Goal: Task Accomplishment & Management: Complete application form

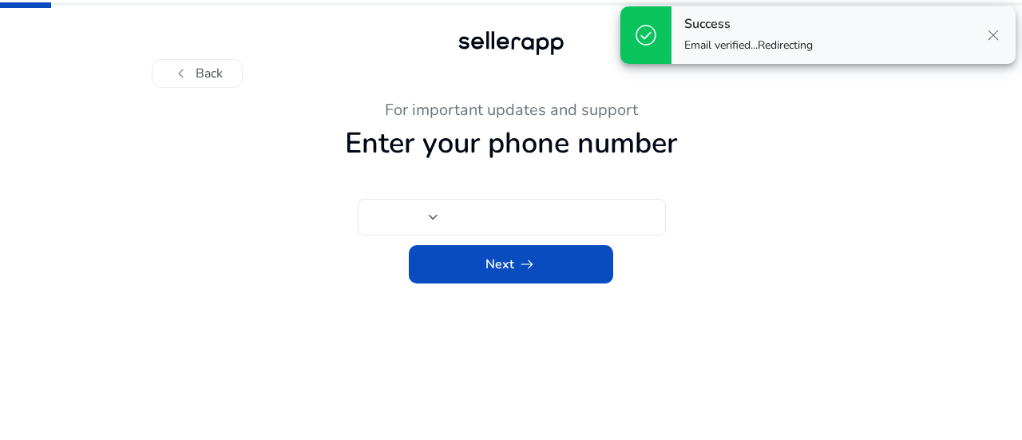
type input "***"
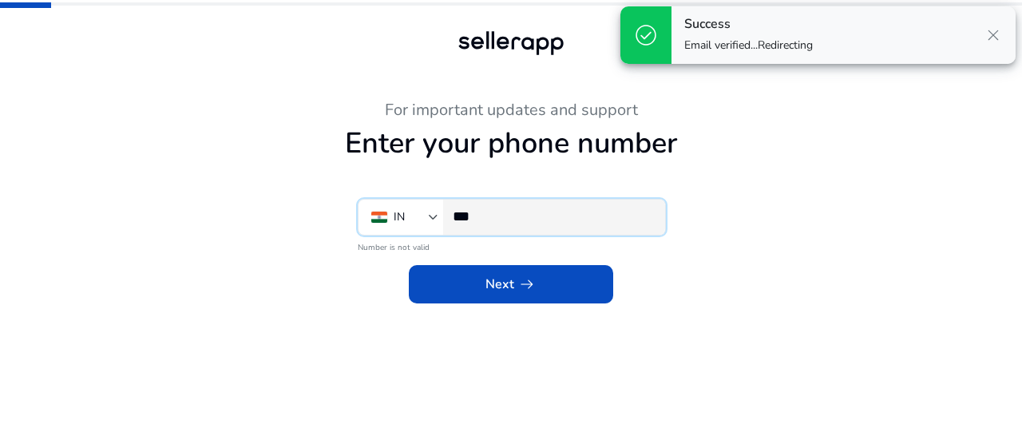
click at [570, 220] on input "***" at bounding box center [553, 217] width 200 height 18
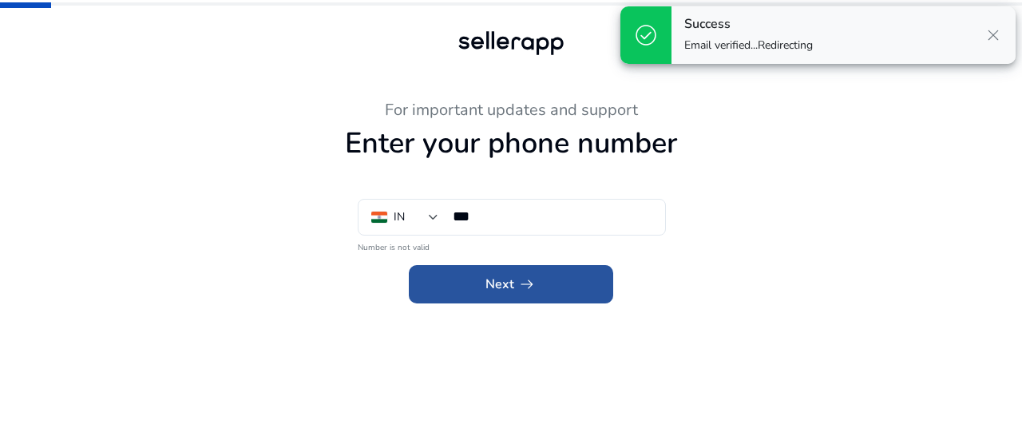
click at [534, 283] on span "arrow_right_alt" at bounding box center [527, 284] width 19 height 19
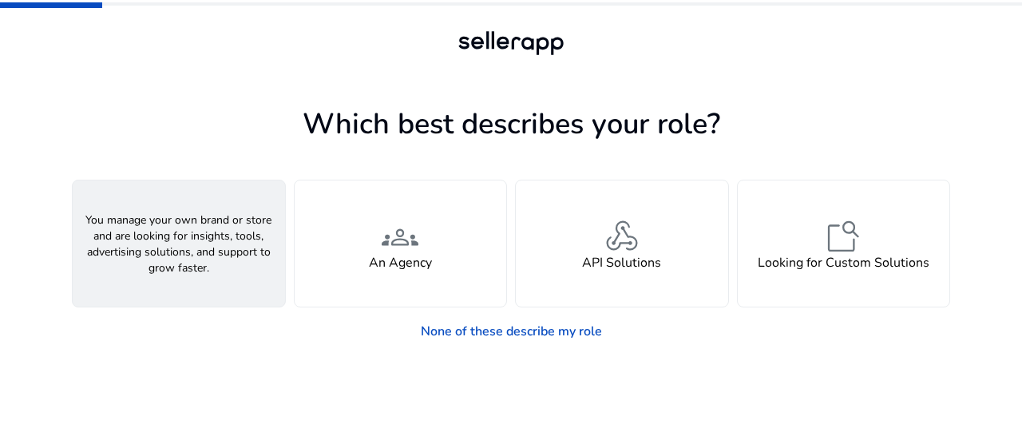
click at [253, 262] on div "person A Seller" at bounding box center [179, 244] width 212 height 126
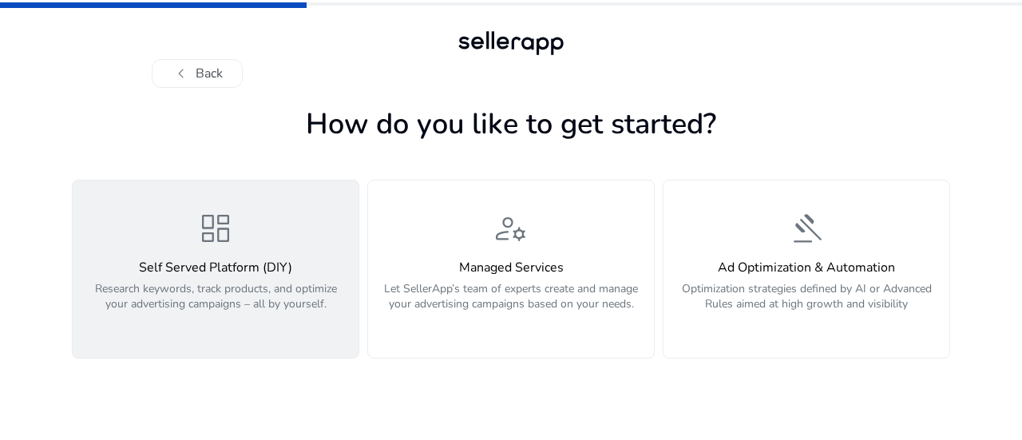
click at [294, 314] on p "Research keywords, track products, and optimize your advertising campaigns – al…" at bounding box center [215, 305] width 267 height 48
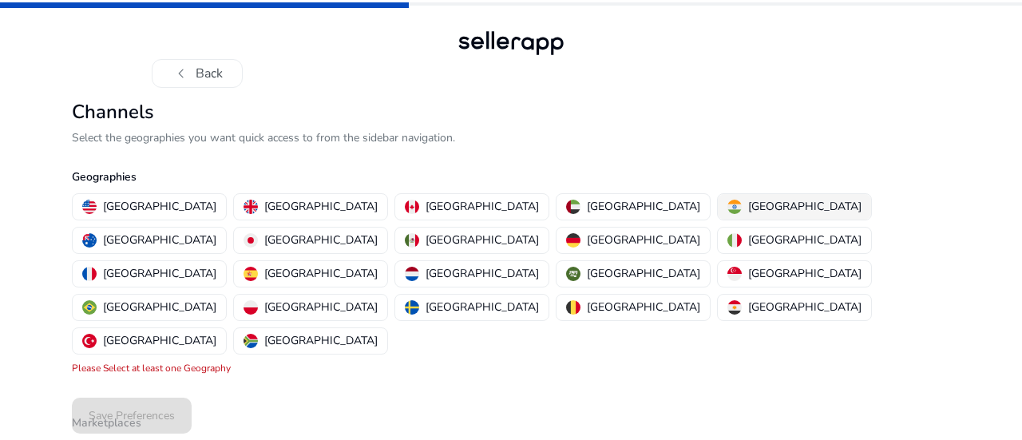
click at [748, 212] on p "[GEOGRAPHIC_DATA]" at bounding box center [804, 206] width 113 height 17
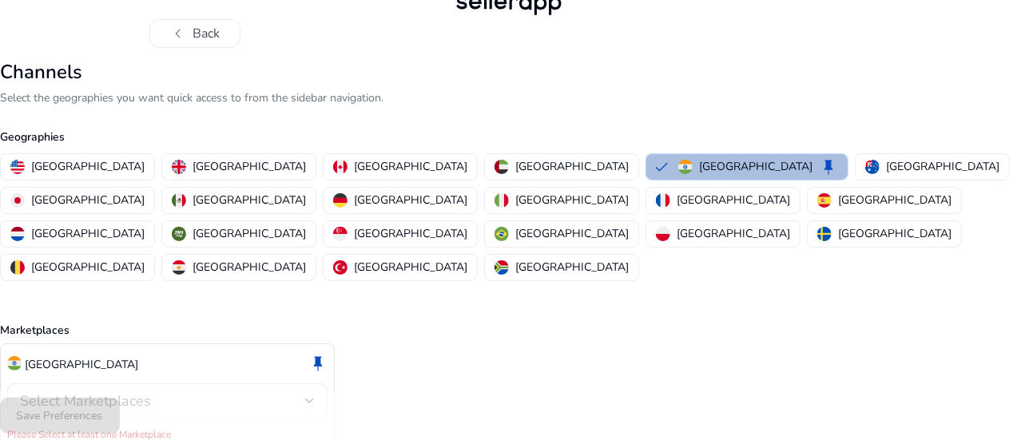
scroll to position [73, 0]
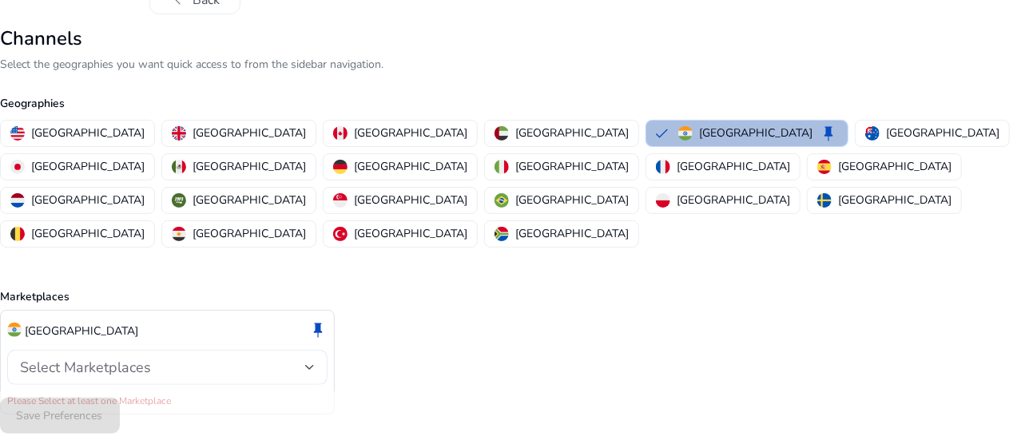
click at [270, 359] on div "Select Marketplaces" at bounding box center [162, 368] width 285 height 18
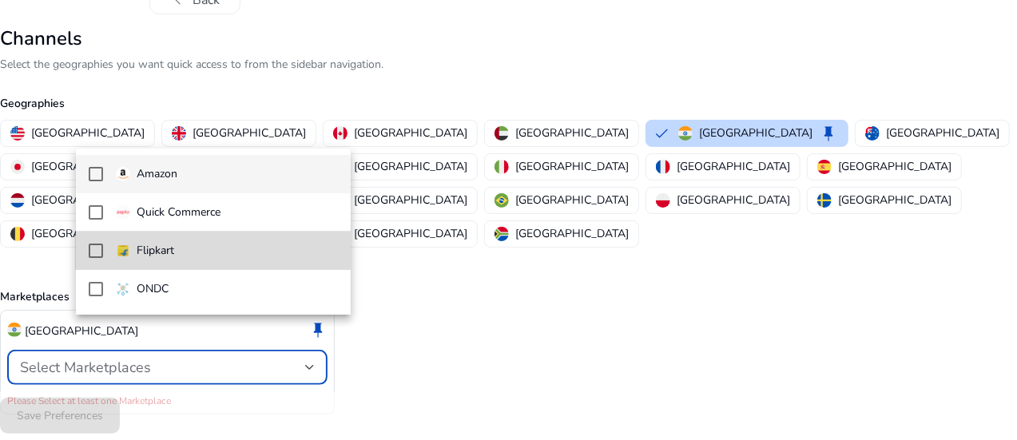
click at [95, 248] on mat-pseudo-checkbox at bounding box center [96, 251] width 14 height 14
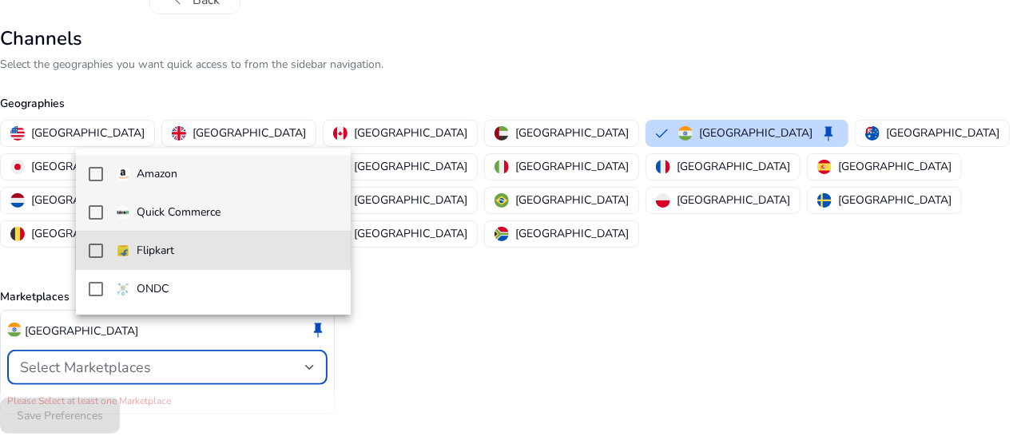
scroll to position [56, 0]
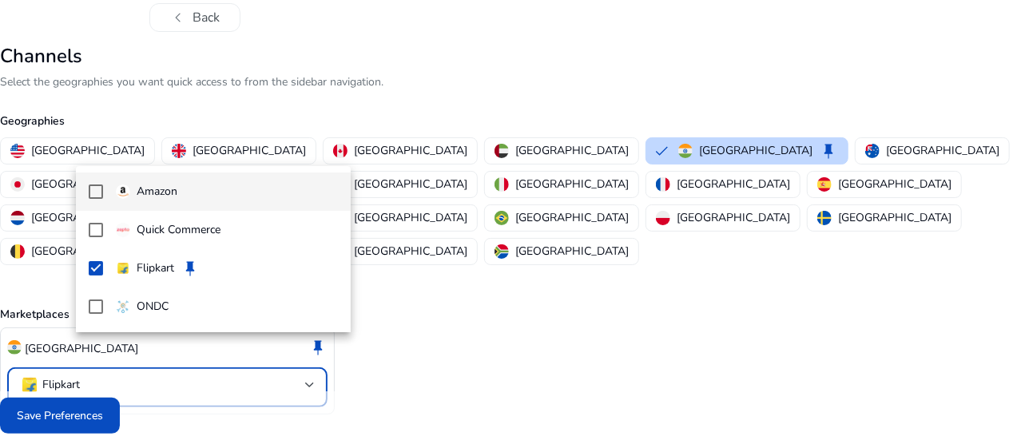
click at [91, 189] on mat-pseudo-checkbox at bounding box center [96, 192] width 14 height 14
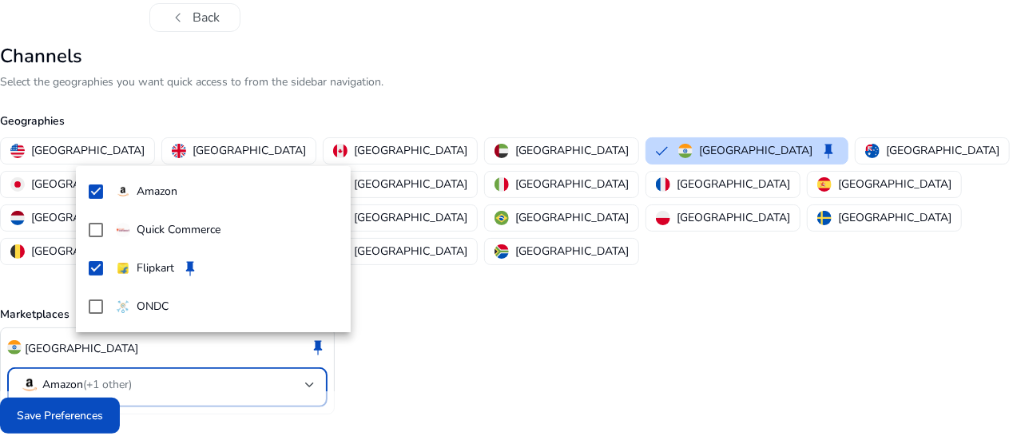
click at [424, 341] on div at bounding box center [508, 220] width 1017 height 440
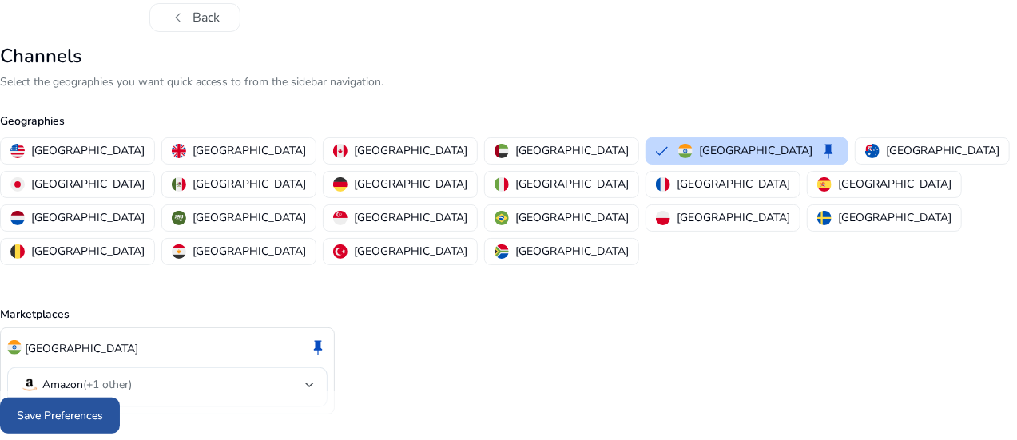
click at [103, 411] on span "Save Preferences" at bounding box center [60, 415] width 86 height 17
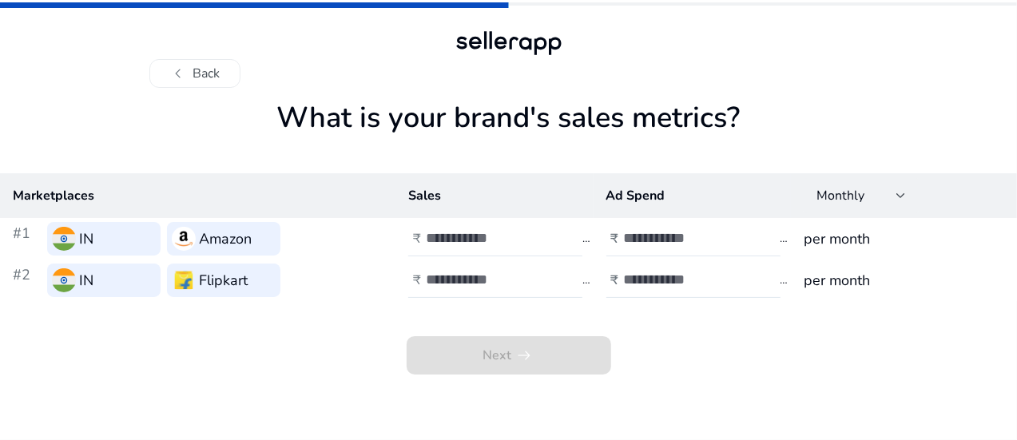
scroll to position [0, 0]
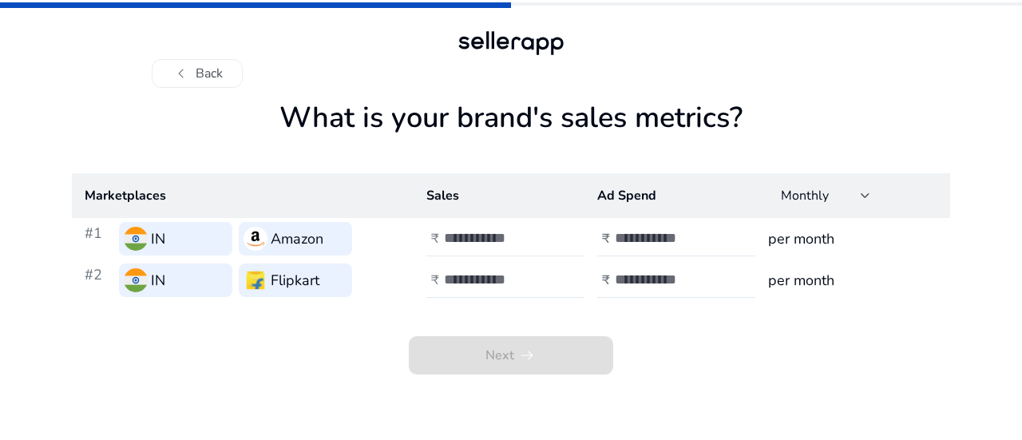
click at [477, 241] on input "number" at bounding box center [498, 238] width 108 height 18
click at [639, 240] on input "number" at bounding box center [669, 238] width 108 height 18
type input "****"
click at [506, 238] on input "number" at bounding box center [498, 238] width 108 height 18
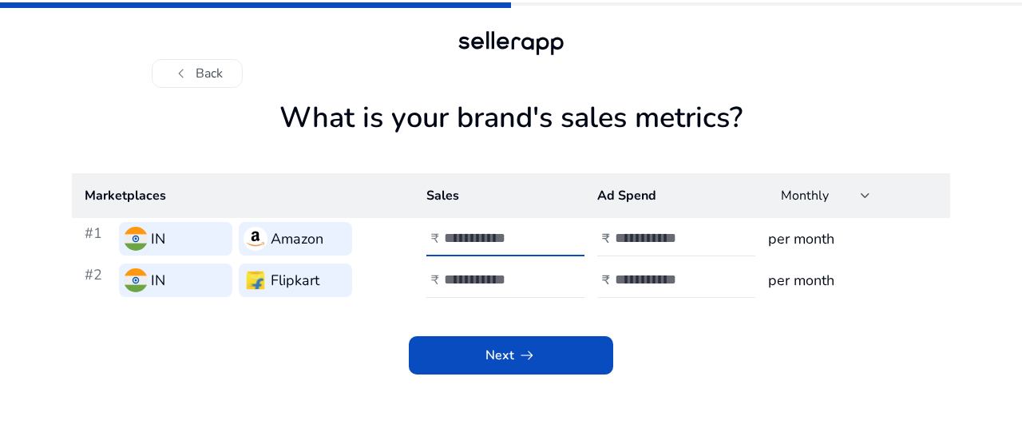
type input "***"
click at [626, 271] on input "number" at bounding box center [669, 280] width 108 height 18
type input "****"
click at [520, 276] on input "number" at bounding box center [498, 280] width 108 height 18
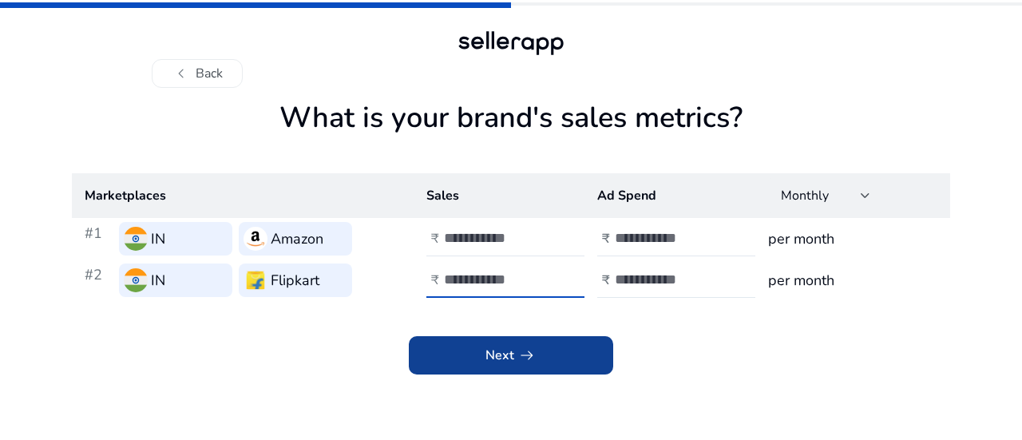
type input "***"
click at [514, 362] on app-icon "arrow_right_alt" at bounding box center [525, 355] width 22 height 19
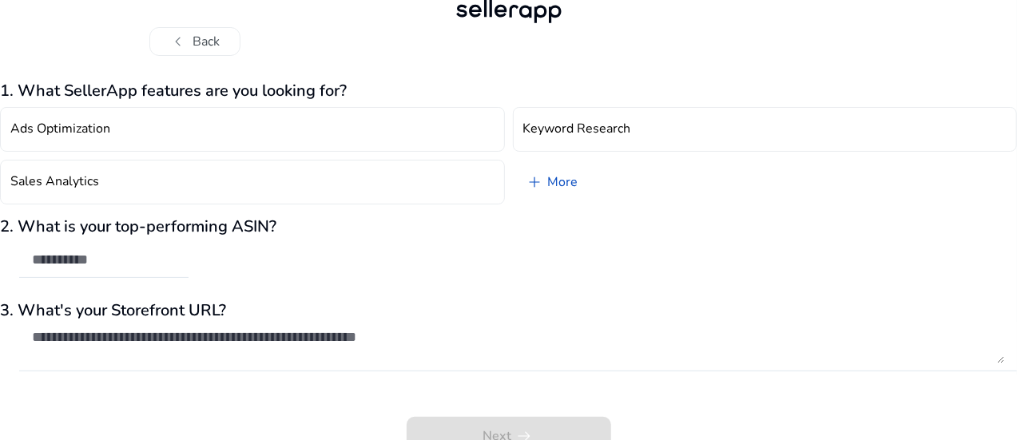
scroll to position [47, 0]
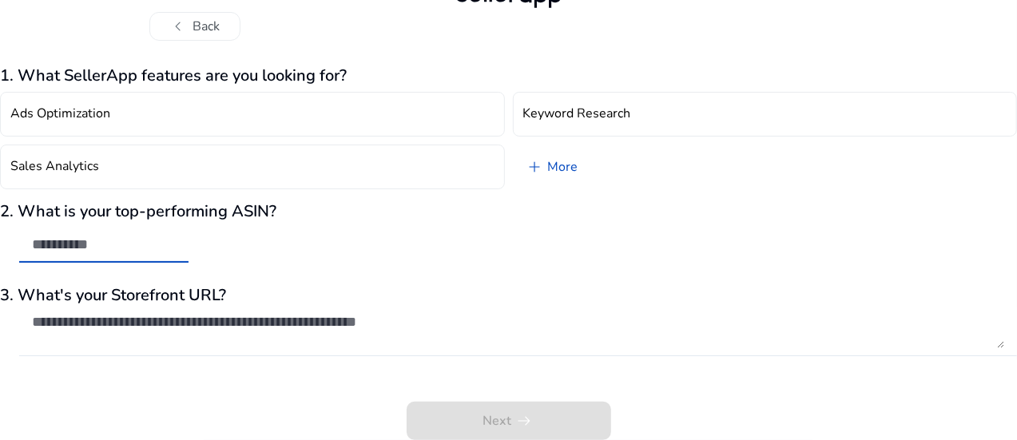
click at [176, 248] on input "text" at bounding box center [104, 245] width 144 height 18
click at [275, 327] on textarea at bounding box center [518, 330] width 972 height 35
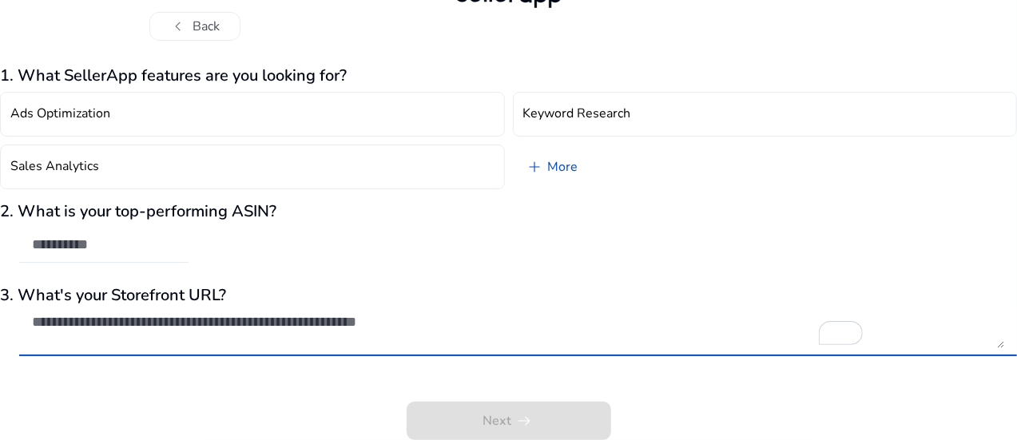
paste textarea "**********"
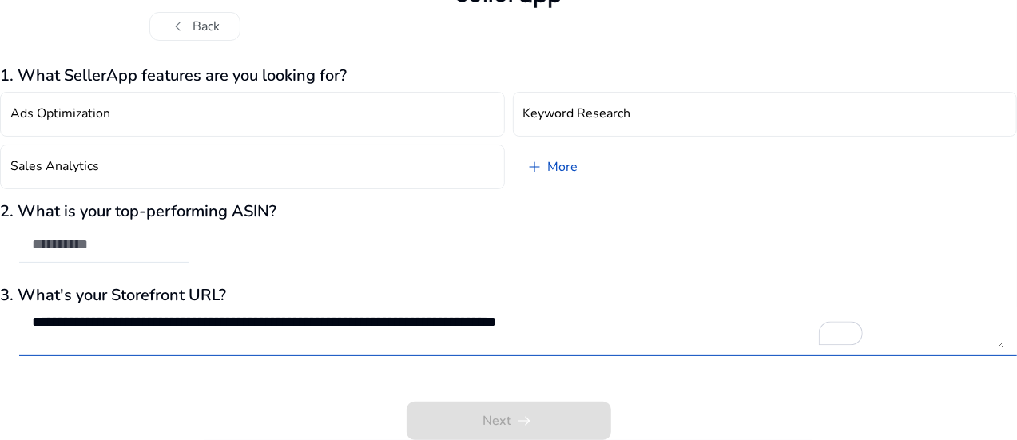
type textarea "**********"
click at [701, 375] on div "**********" at bounding box center [508, 253] width 1017 height 374
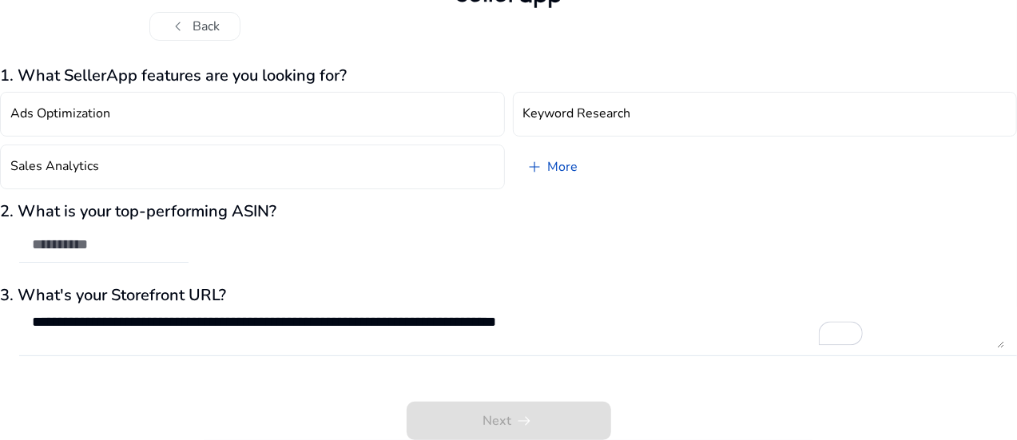
click at [176, 250] on input "text" at bounding box center [104, 245] width 144 height 18
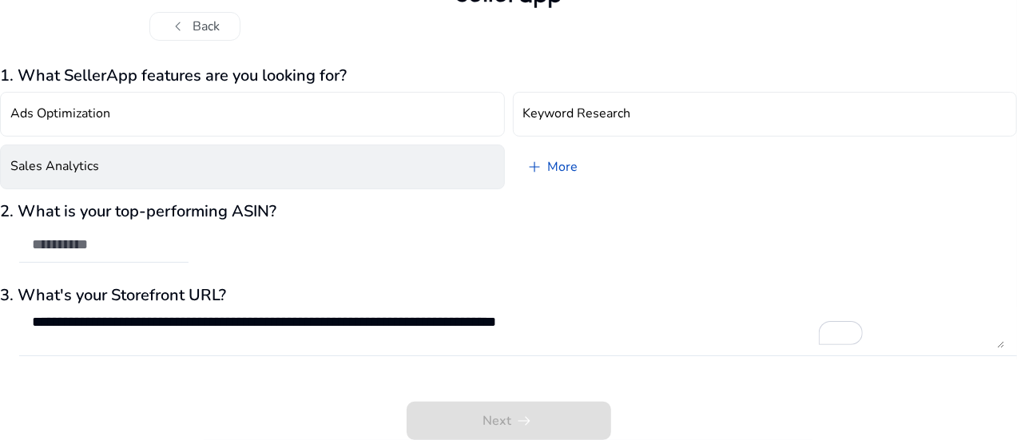
click at [433, 171] on button "Sales Analytics" at bounding box center [252, 167] width 505 height 45
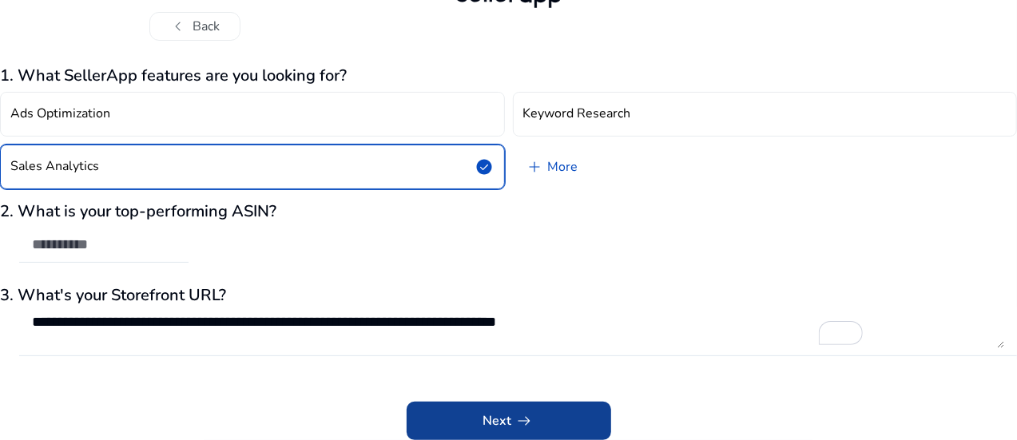
click at [498, 413] on span "Next arrow_right_alt" at bounding box center [508, 420] width 51 height 19
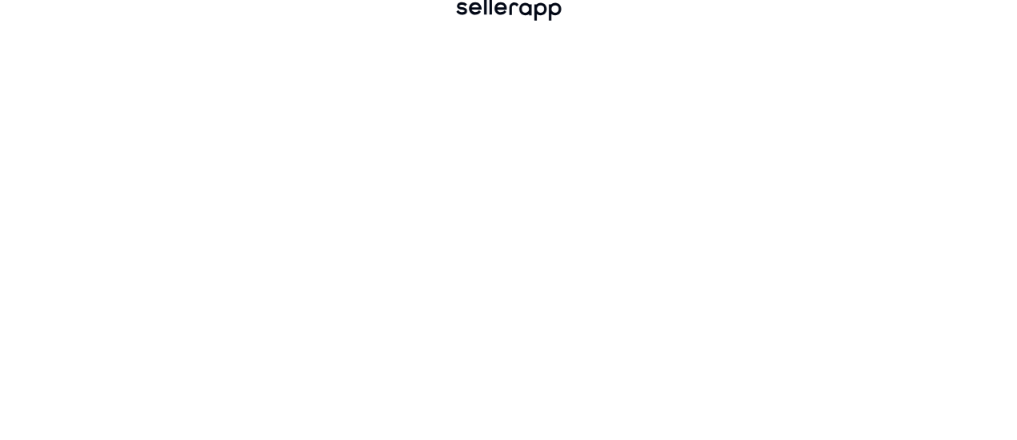
scroll to position [34, 0]
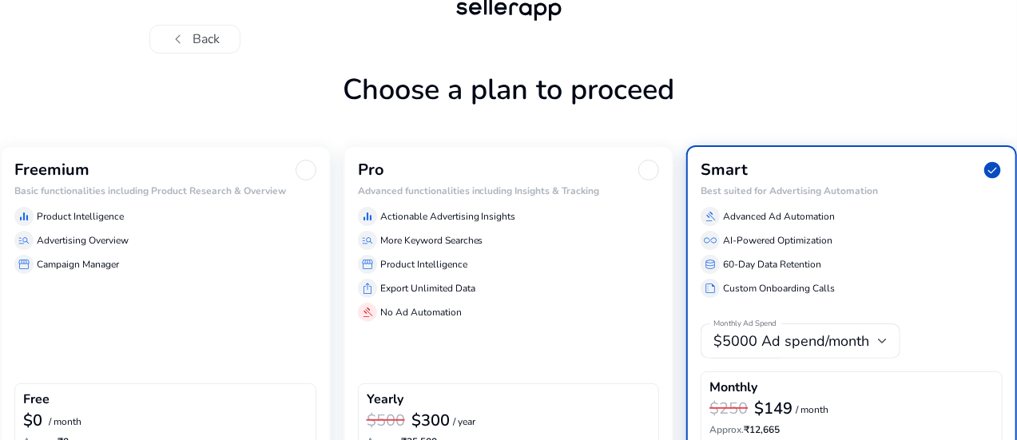
click at [238, 250] on div "manage_search Advertising Overview" at bounding box center [165, 240] width 302 height 19
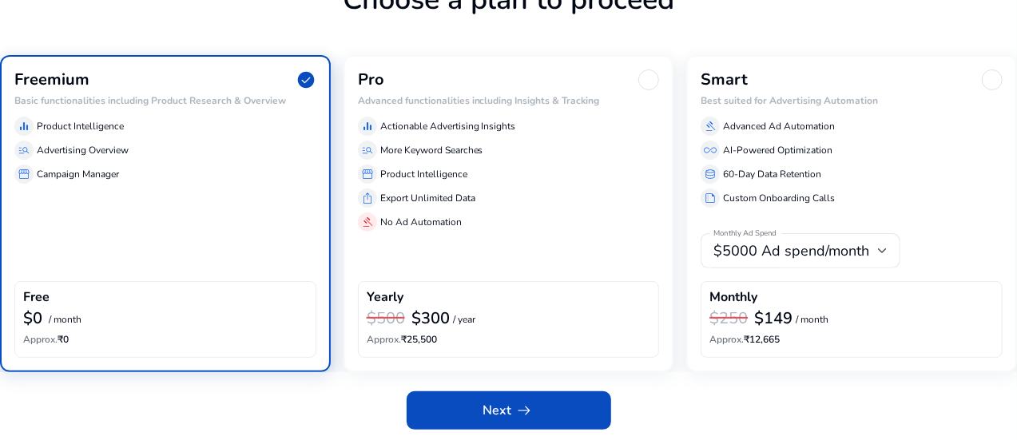
scroll to position [126, 0]
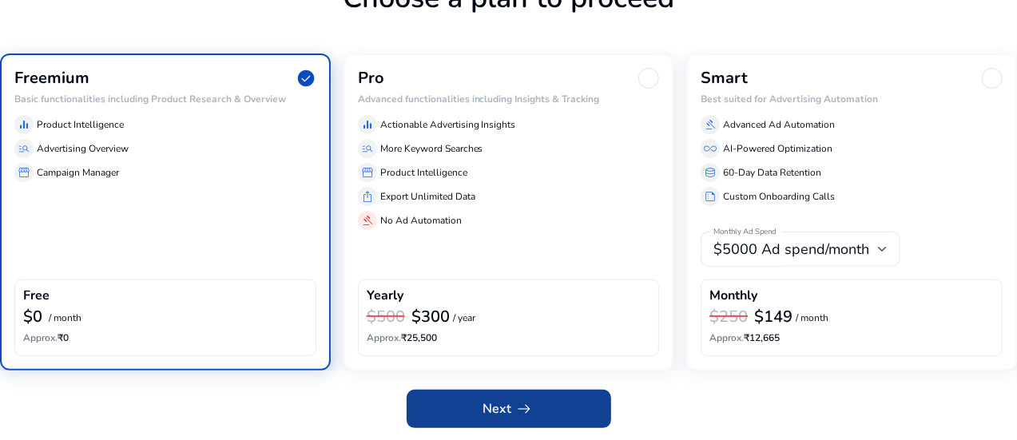
click at [462, 414] on span at bounding box center [509, 409] width 204 height 38
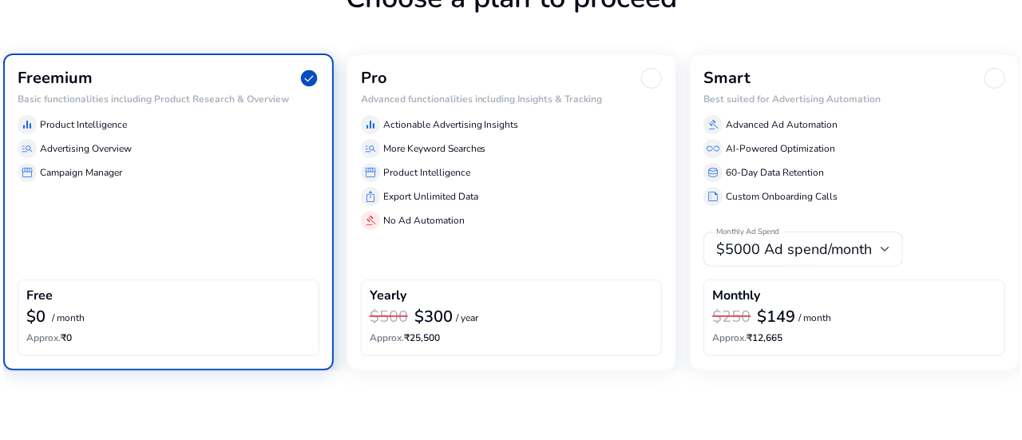
scroll to position [0, 0]
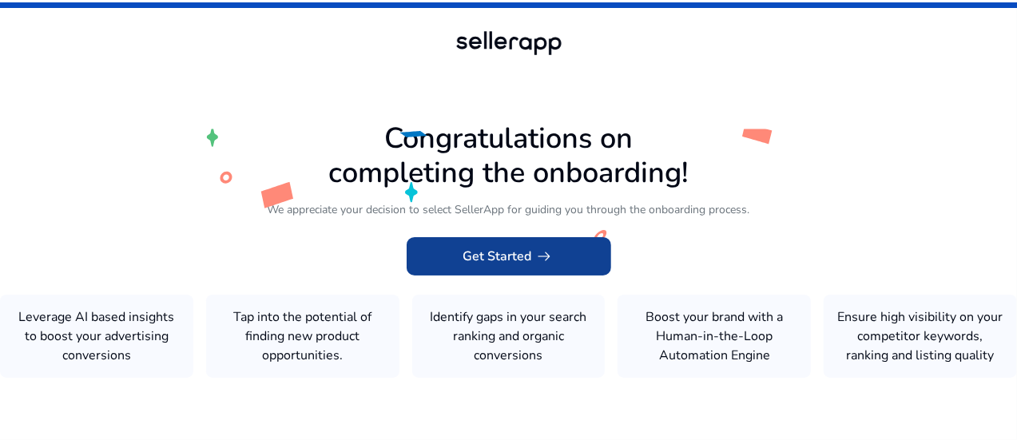
click at [506, 255] on span "Get Started arrow_right_alt" at bounding box center [508, 256] width 91 height 19
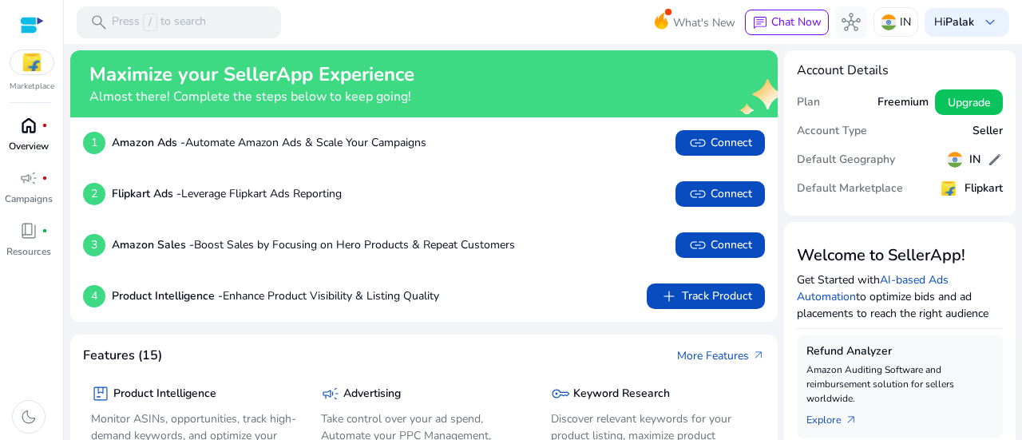
click at [34, 137] on div "home fiber_manual_record" at bounding box center [28, 126] width 45 height 26
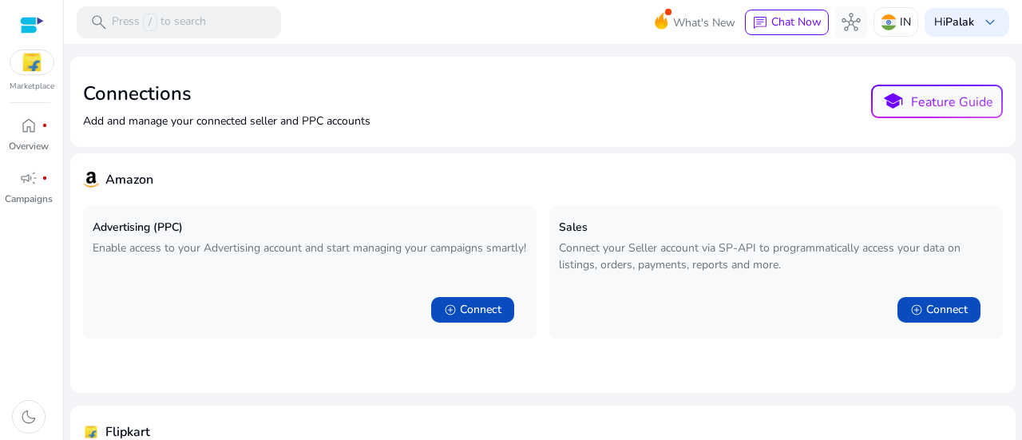
click at [24, 62] on img at bounding box center [31, 62] width 43 height 24
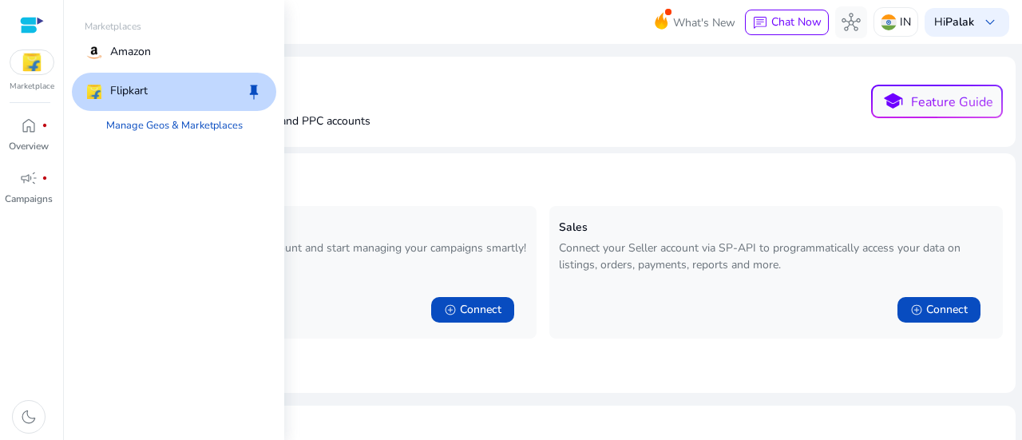
click at [116, 94] on p "Flipkart" at bounding box center [129, 91] width 38 height 19
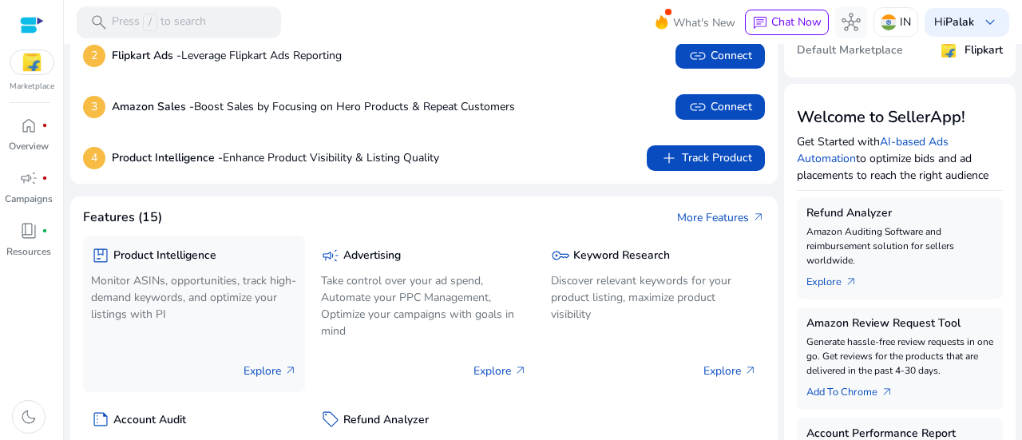
scroll to position [240, 0]
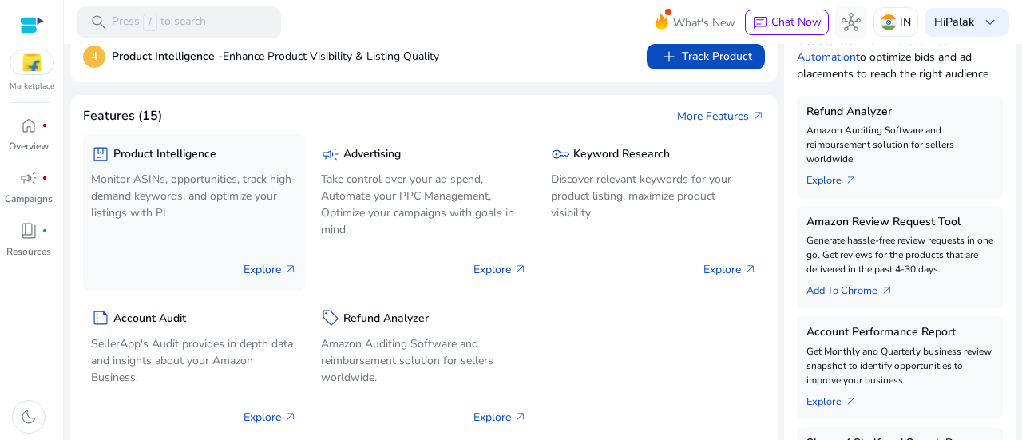
click at [157, 200] on p "Monitor ASINs, opportunities, track high-demand keywords, and optimize your lis…" at bounding box center [194, 196] width 206 height 50
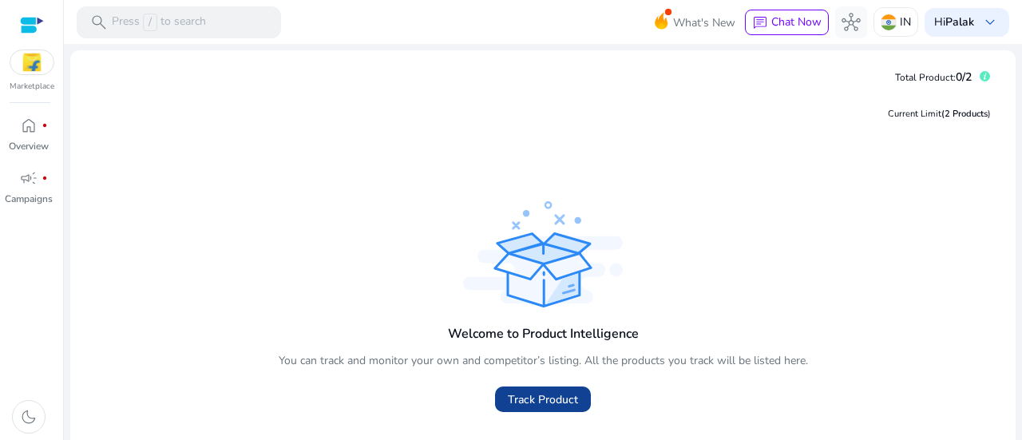
click at [515, 399] on span "Track Product" at bounding box center [543, 399] width 70 height 17
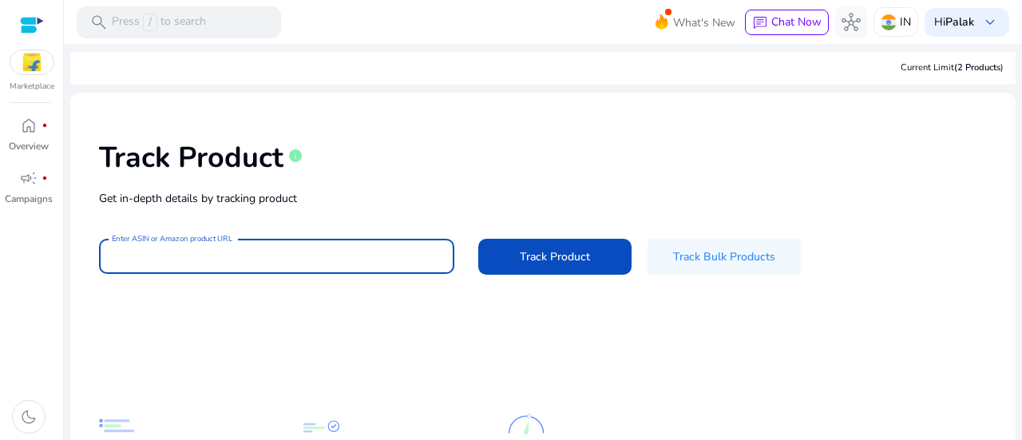
click at [284, 260] on input "Enter ASIN or Amazon product URL" at bounding box center [277, 257] width 330 height 18
paste input "**********"
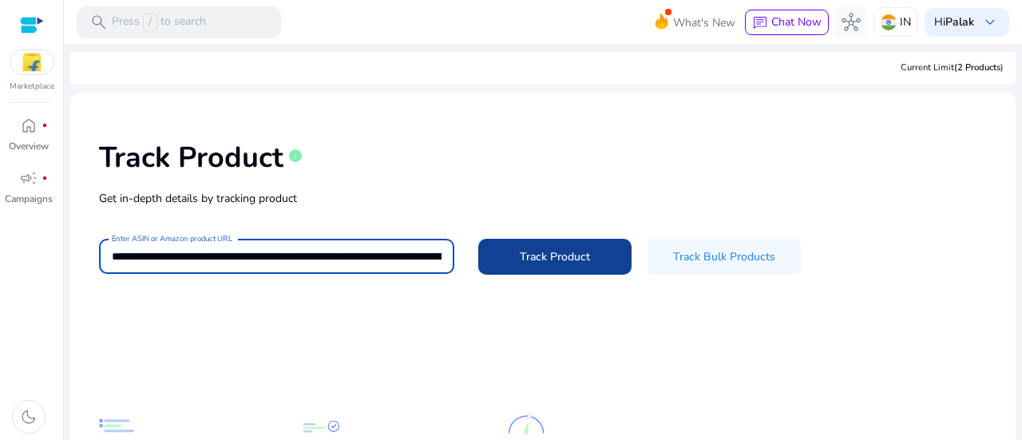
scroll to position [0, 2217]
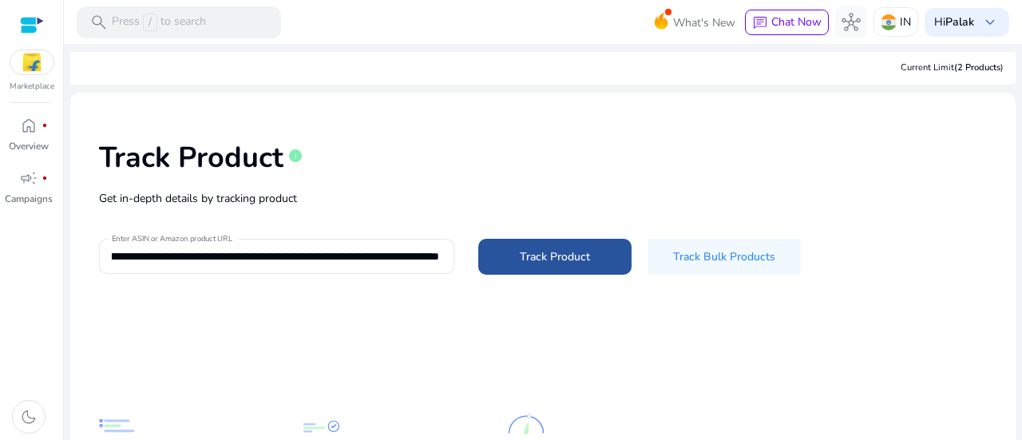
click at [553, 258] on span "Track Product" at bounding box center [555, 256] width 70 height 17
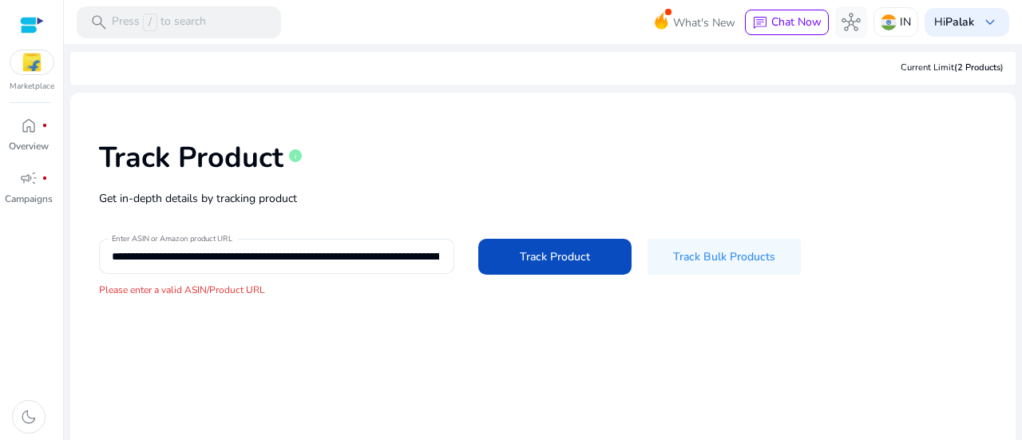
click at [395, 256] on input "**********" at bounding box center [275, 257] width 327 height 18
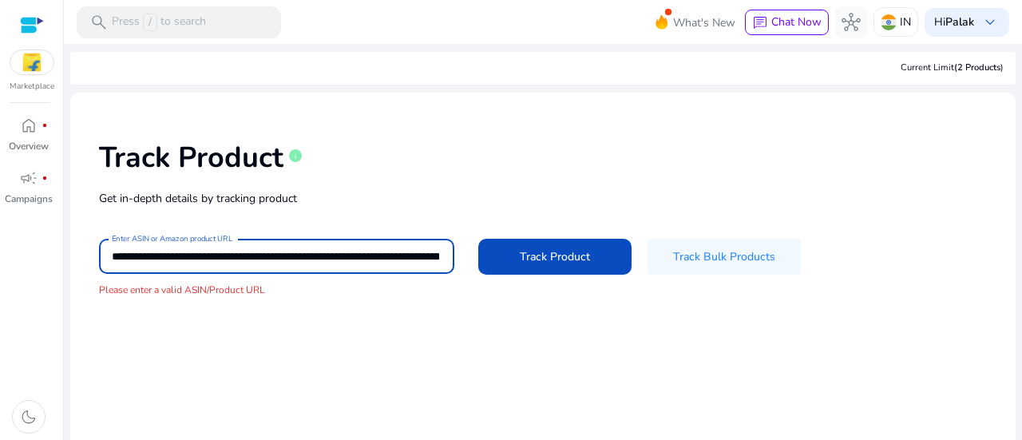
click at [395, 256] on input "**********" at bounding box center [275, 257] width 327 height 18
click at [401, 258] on input "**********" at bounding box center [275, 257] width 327 height 18
click at [367, 248] on input "**********" at bounding box center [275, 257] width 327 height 18
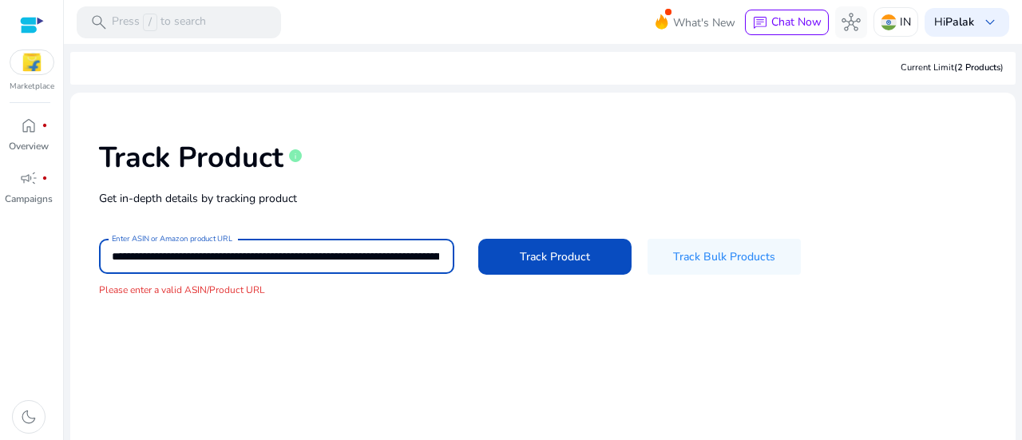
paste input
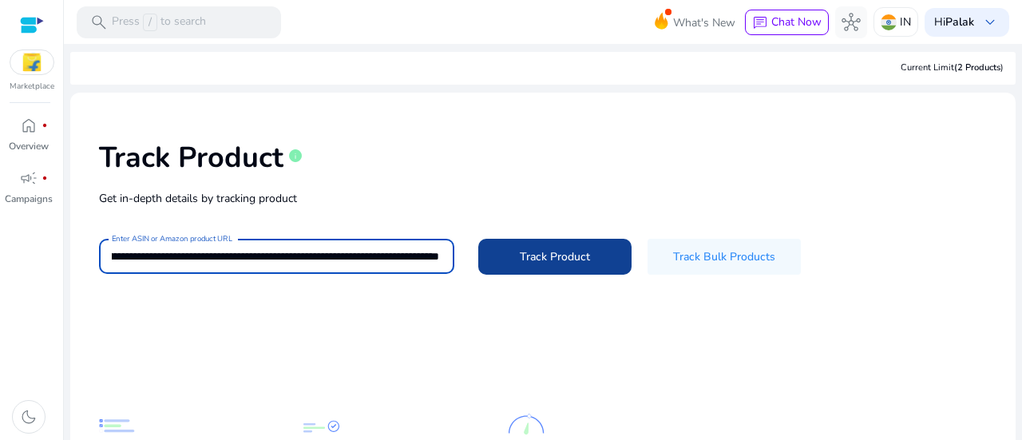
type input "**********"
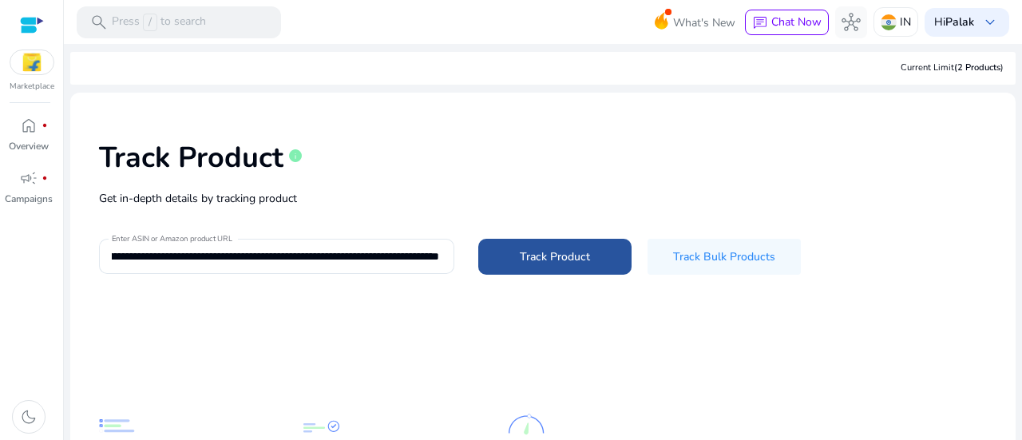
click at [530, 260] on span "Track Product" at bounding box center [555, 256] width 70 height 17
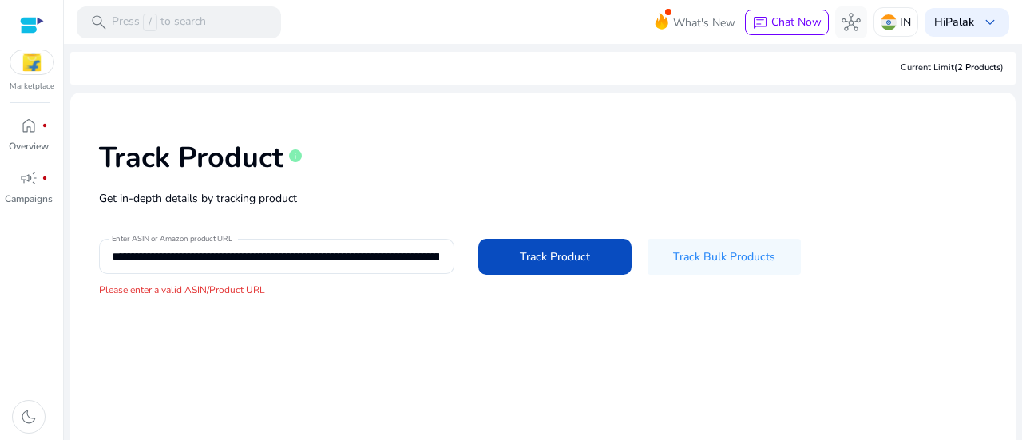
click at [32, 75] on div "Marketplace" at bounding box center [31, 46] width 63 height 93
click at [32, 68] on img at bounding box center [31, 62] width 43 height 24
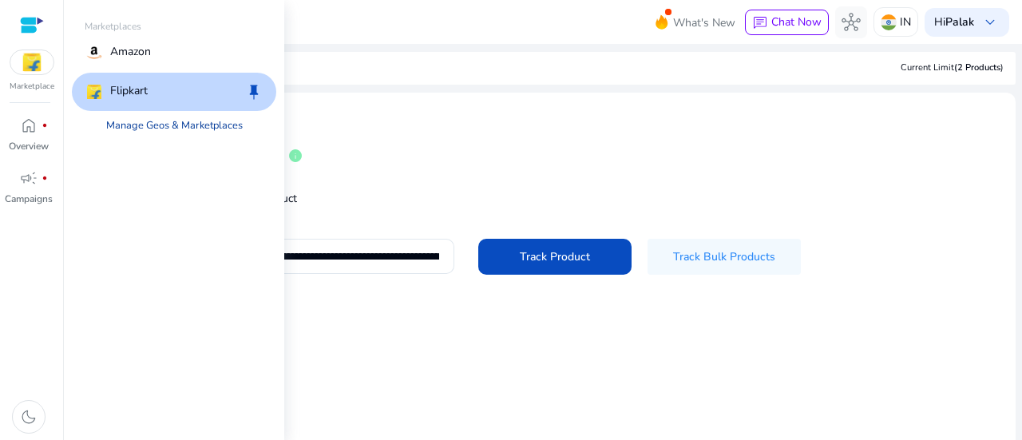
click at [160, 128] on link "Manage Geos & Marketplaces" at bounding box center [174, 125] width 162 height 29
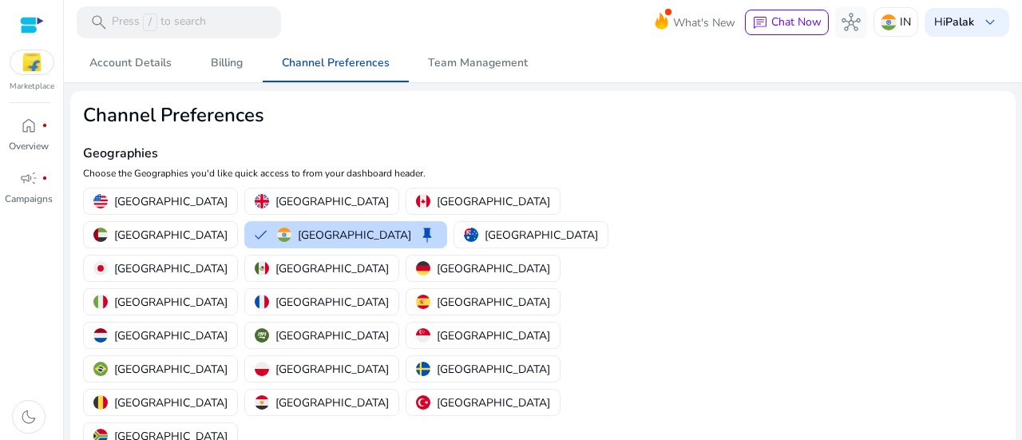
click at [26, 71] on img at bounding box center [31, 62] width 43 height 24
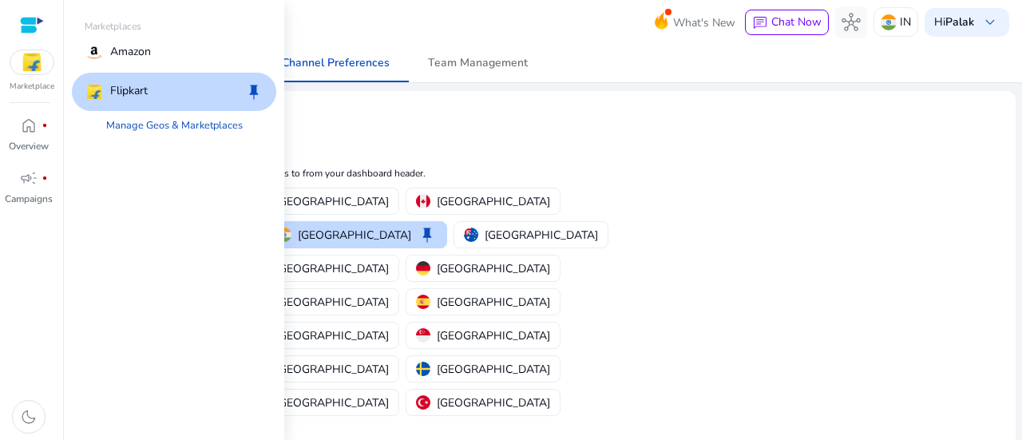
click at [38, 66] on img at bounding box center [31, 62] width 43 height 24
click at [114, 95] on p "Flipkart" at bounding box center [129, 91] width 38 height 19
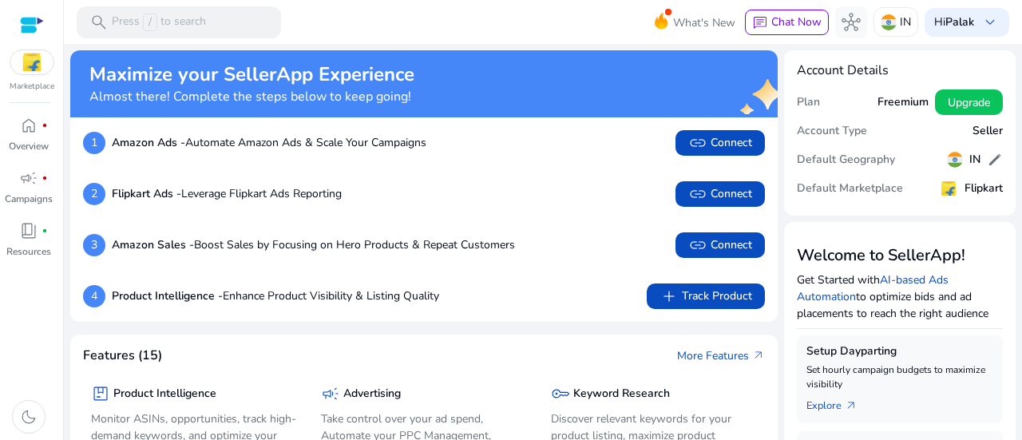
scroll to position [240, 0]
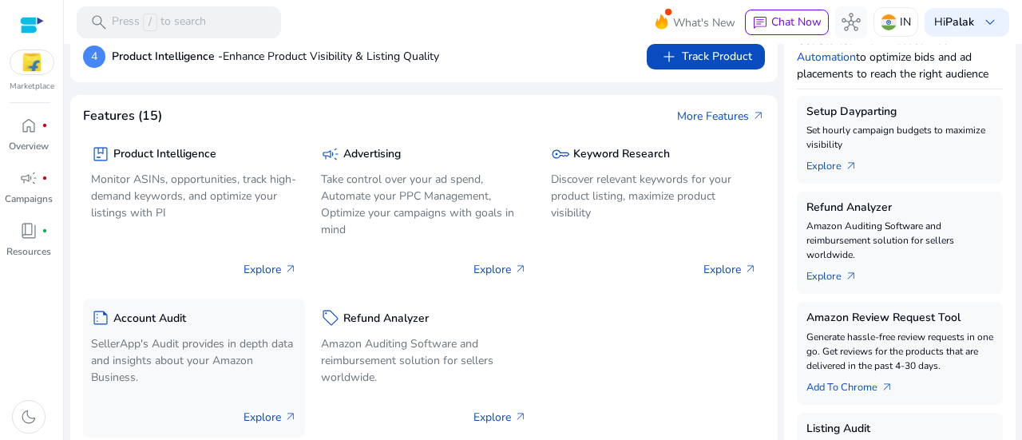
click at [223, 346] on p "SellerApp's Audit provides in depth data and insights about your Amazon Busines…" at bounding box center [194, 360] width 206 height 50
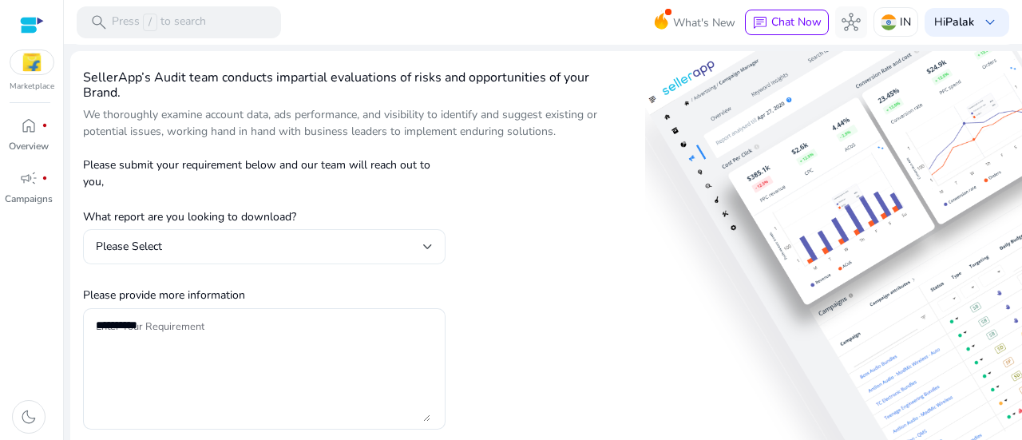
scroll to position [80, 0]
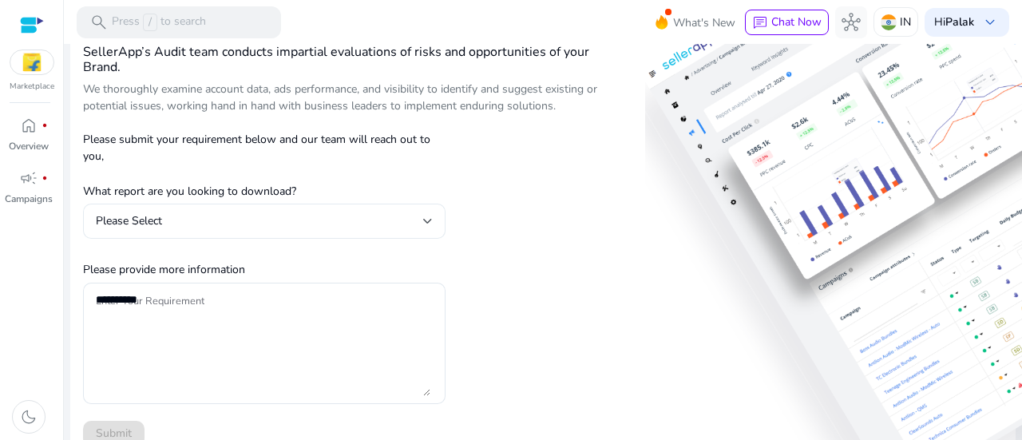
click at [407, 228] on div "Please Select" at bounding box center [259, 221] width 327 height 18
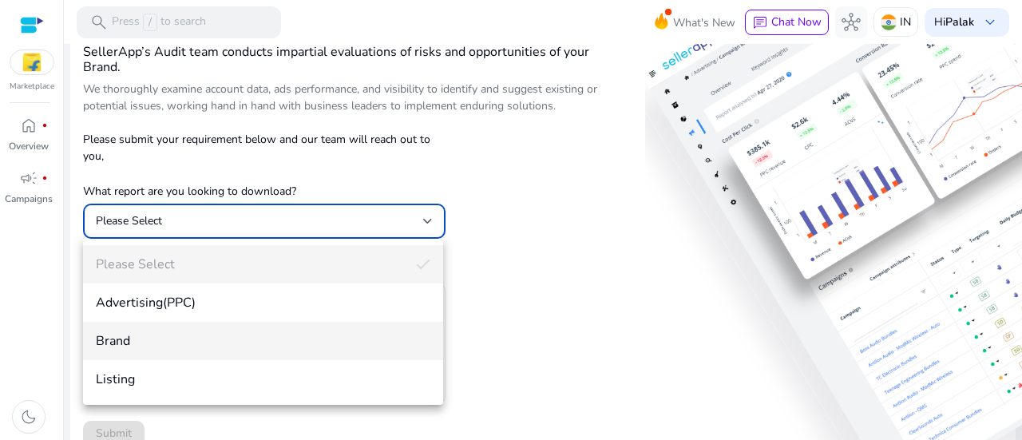
click at [296, 335] on span "Brand" at bounding box center [263, 341] width 335 height 18
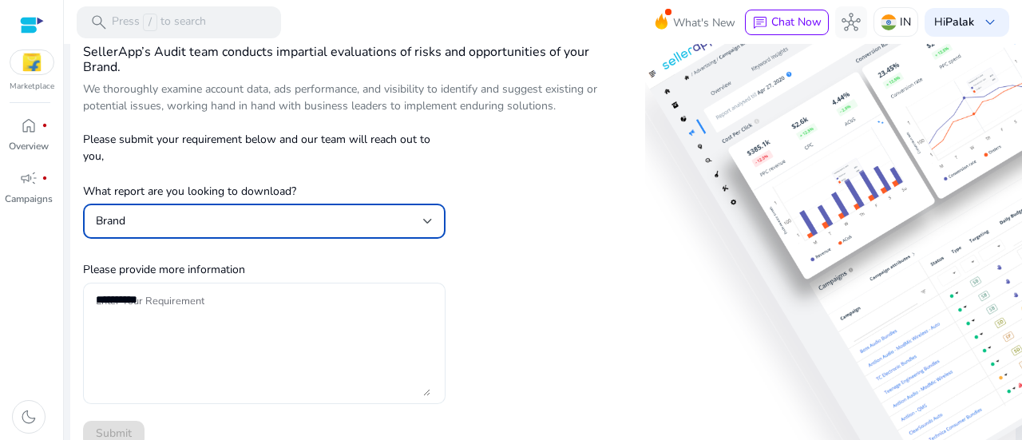
click at [273, 322] on textarea "Enter Your Requirement" at bounding box center [263, 343] width 335 height 105
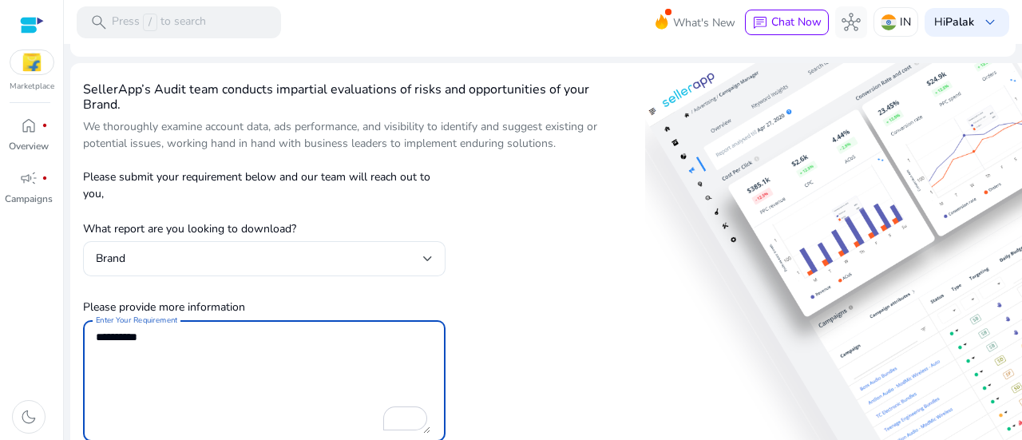
scroll to position [17, 0]
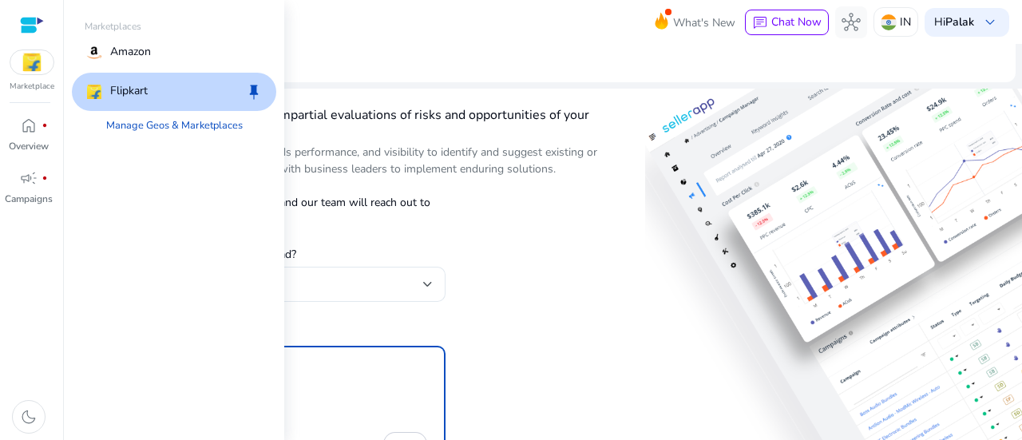
click at [38, 68] on img at bounding box center [31, 62] width 43 height 24
click at [152, 84] on div "Flipkart keep" at bounding box center [174, 92] width 204 height 38
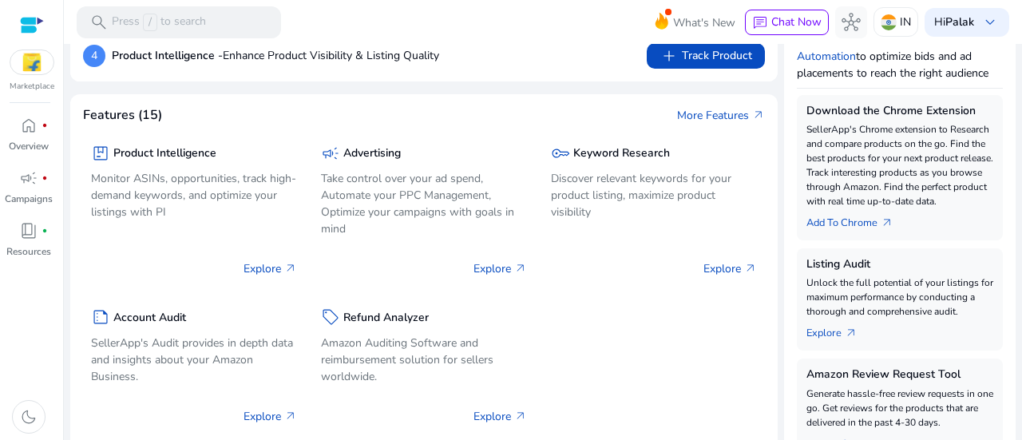
scroll to position [240, 0]
click at [235, 207] on p "Monitor ASINs, opportunities, track high-demand keywords, and optimize your lis…" at bounding box center [194, 196] width 206 height 50
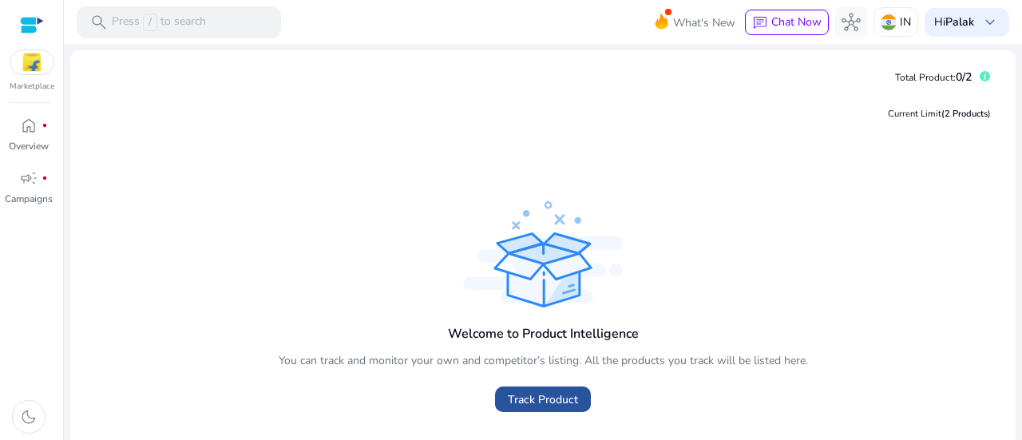
click at [548, 394] on span "Track Product" at bounding box center [543, 399] width 70 height 17
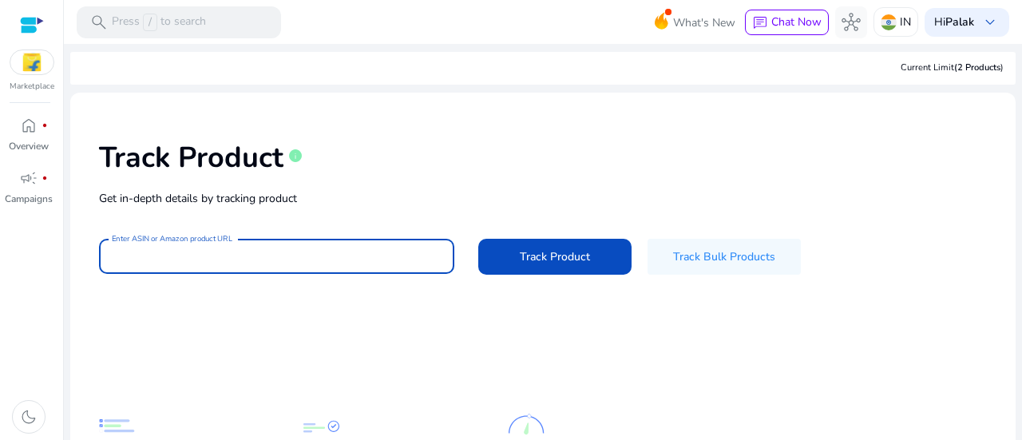
click at [321, 260] on input "Enter ASIN or Amazon product URL" at bounding box center [277, 257] width 330 height 18
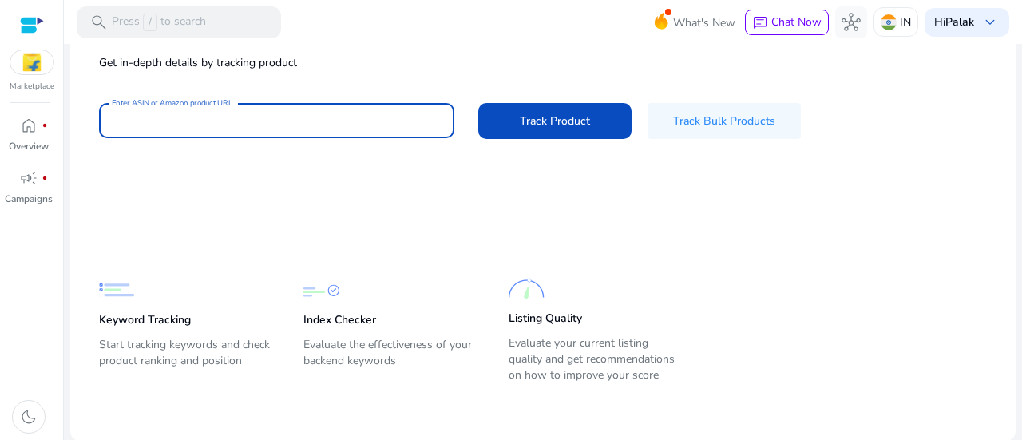
scroll to position [56, 0]
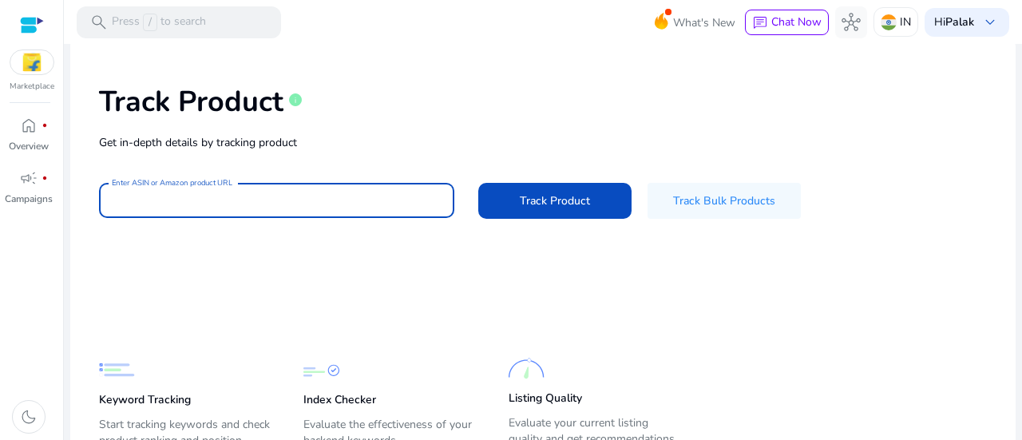
paste input "**********"
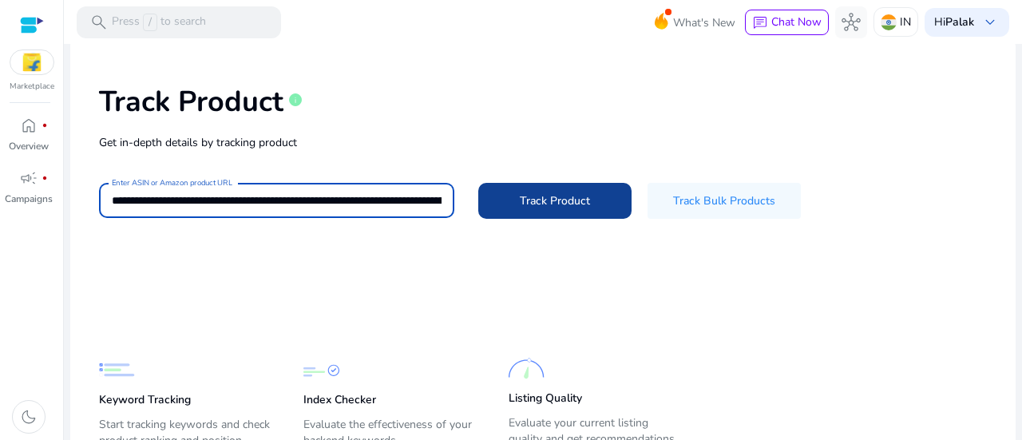
scroll to position [0, 2217]
type input "**********"
click at [526, 208] on span "Track Product" at bounding box center [555, 200] width 70 height 17
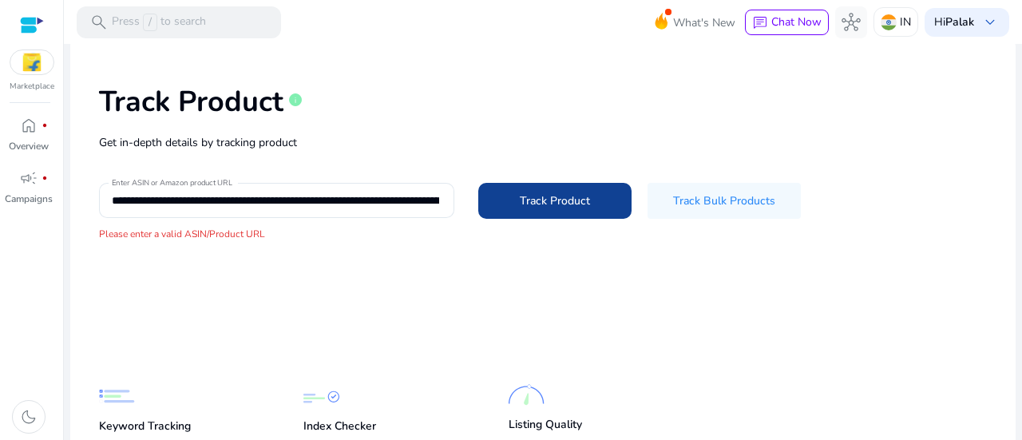
click at [524, 208] on span "Track Product" at bounding box center [555, 200] width 70 height 17
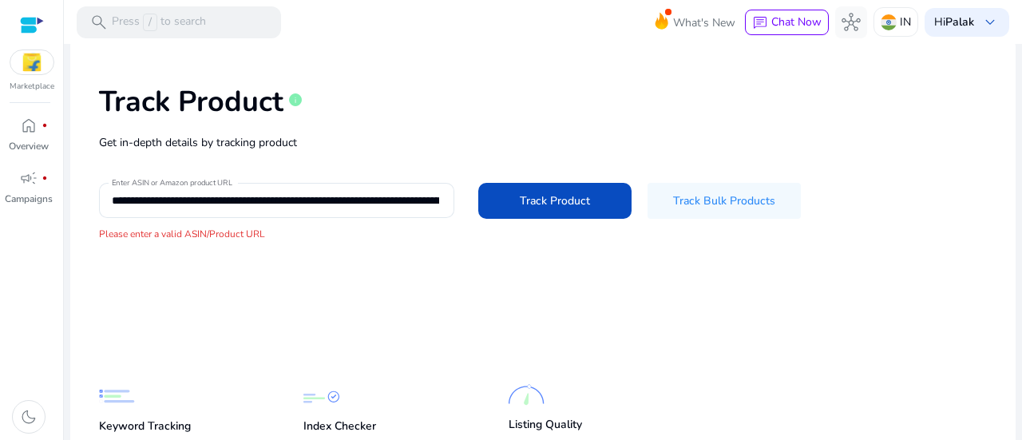
click at [47, 62] on img at bounding box center [31, 62] width 43 height 24
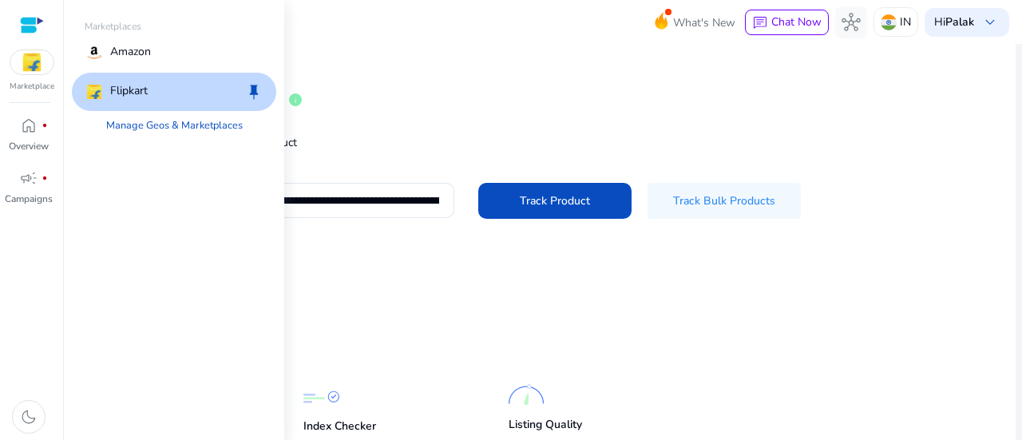
click at [141, 82] on p "Flipkart" at bounding box center [129, 91] width 38 height 19
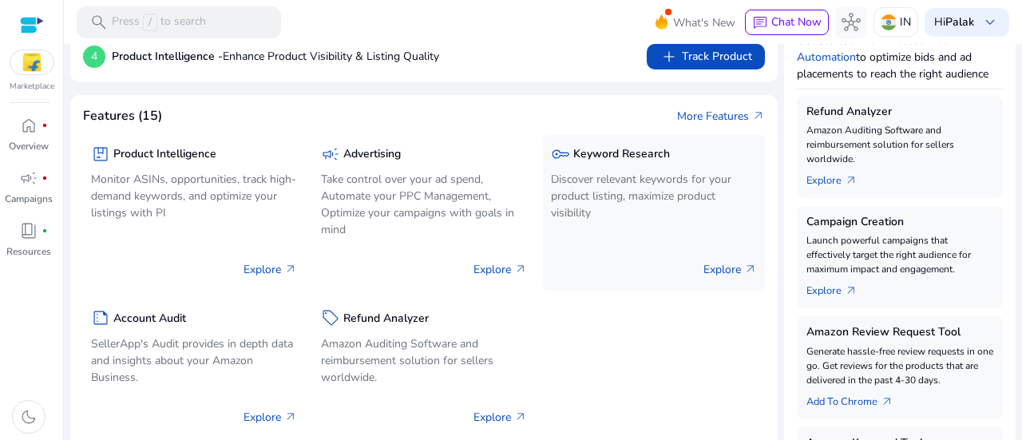
scroll to position [319, 0]
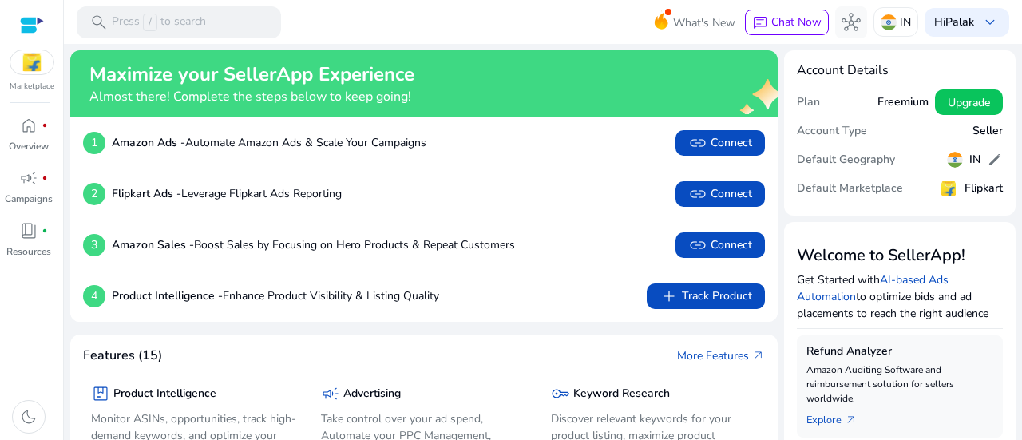
scroll to position [719, 0]
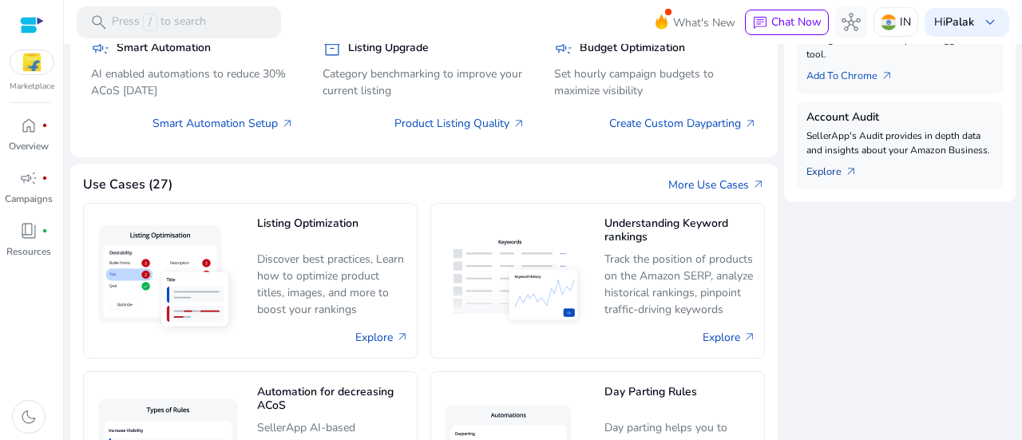
click at [831, 169] on link "Explore arrow_outward" at bounding box center [839, 168] width 64 height 22
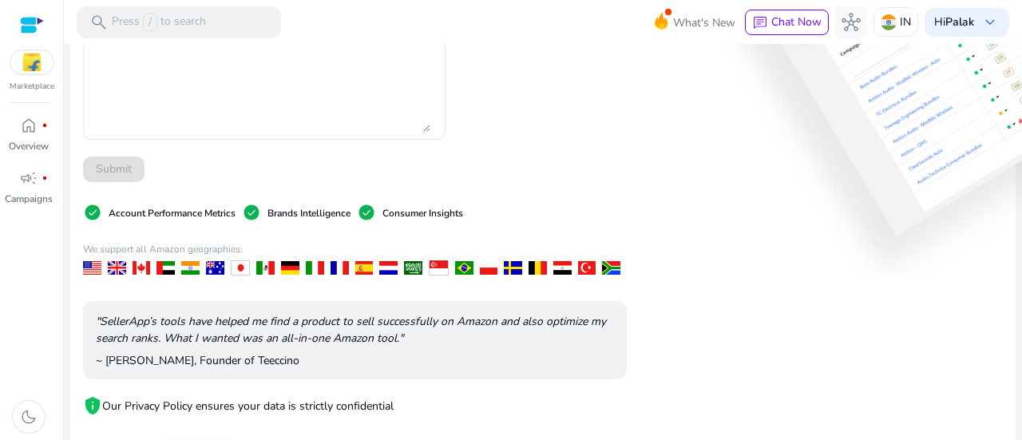
scroll to position [416, 0]
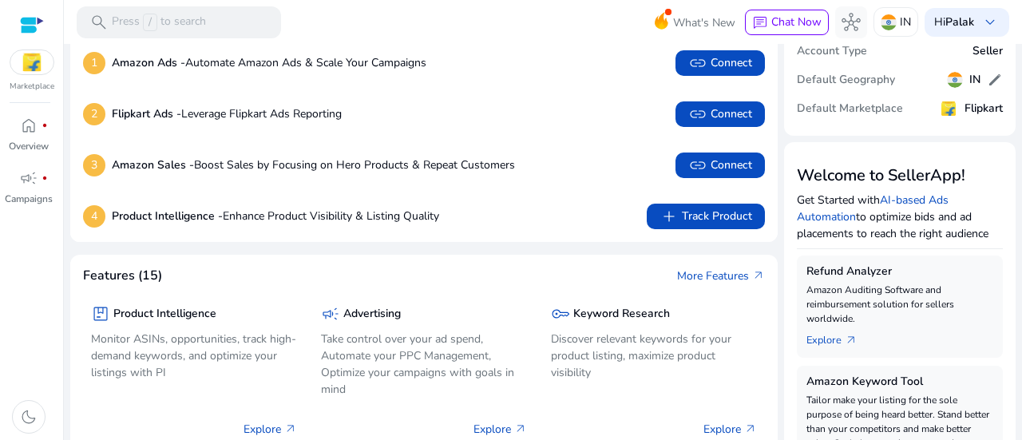
scroll to position [160, 0]
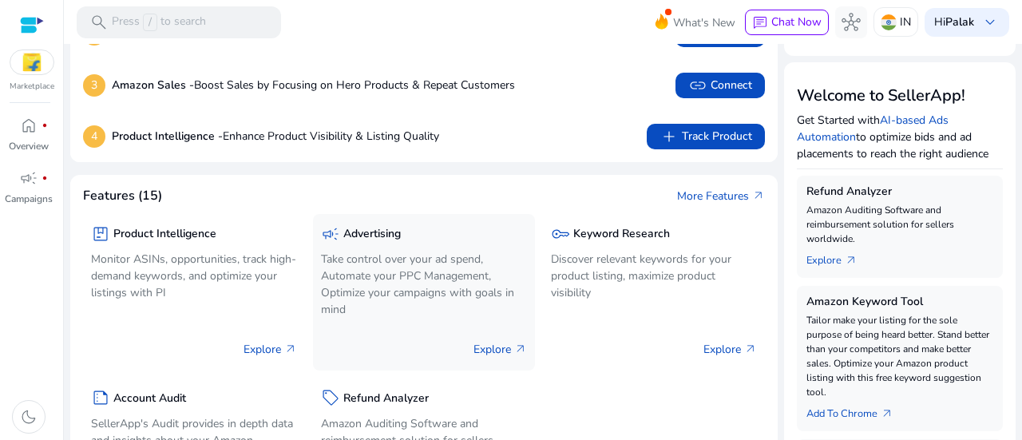
click at [414, 273] on p "Take control over your ad spend, Automate your PPC Management, Optimize your ca…" at bounding box center [424, 284] width 206 height 67
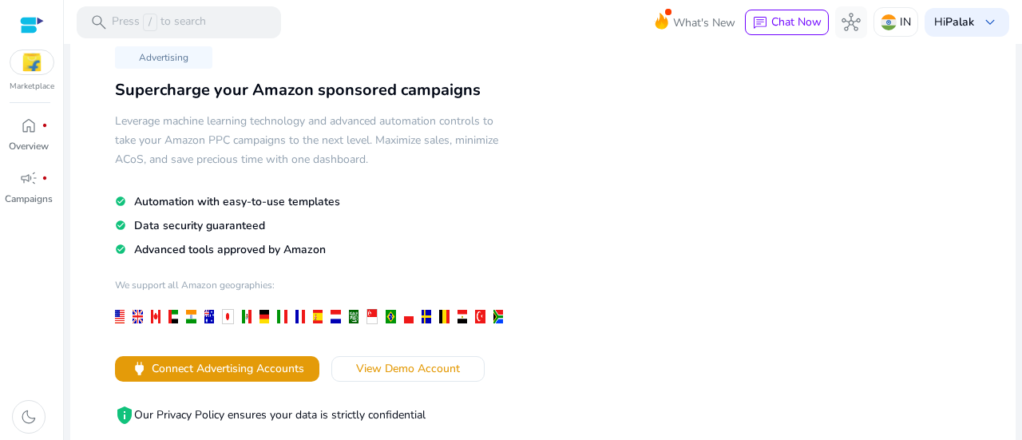
scroll to position [160, 0]
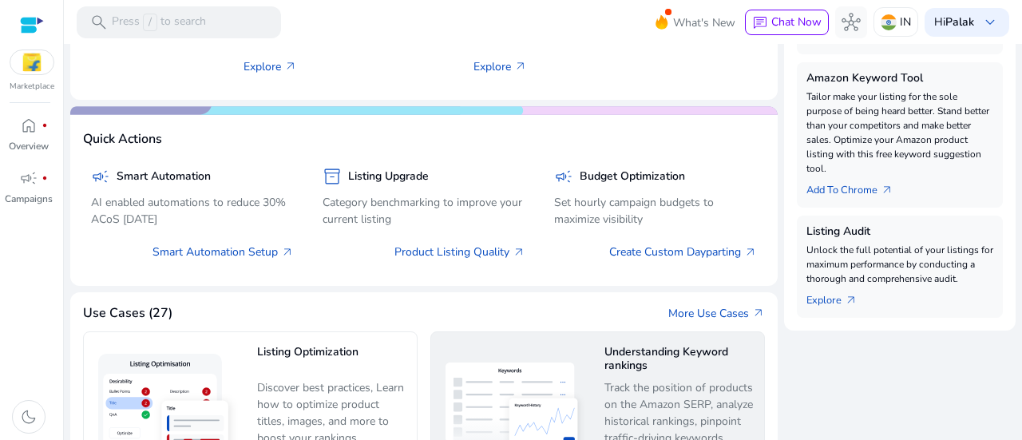
scroll to position [719, 0]
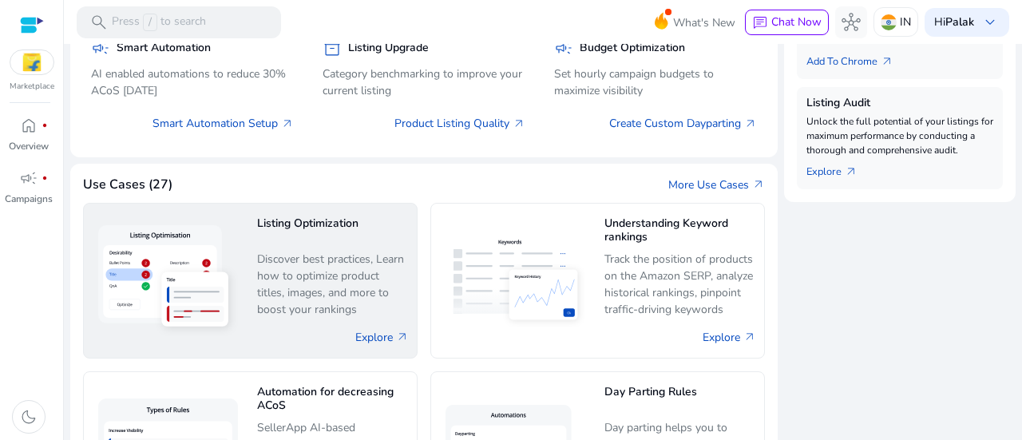
click at [267, 279] on p "Discover best practices, Learn how to optimize product titles, images, and more…" at bounding box center [333, 285] width 153 height 68
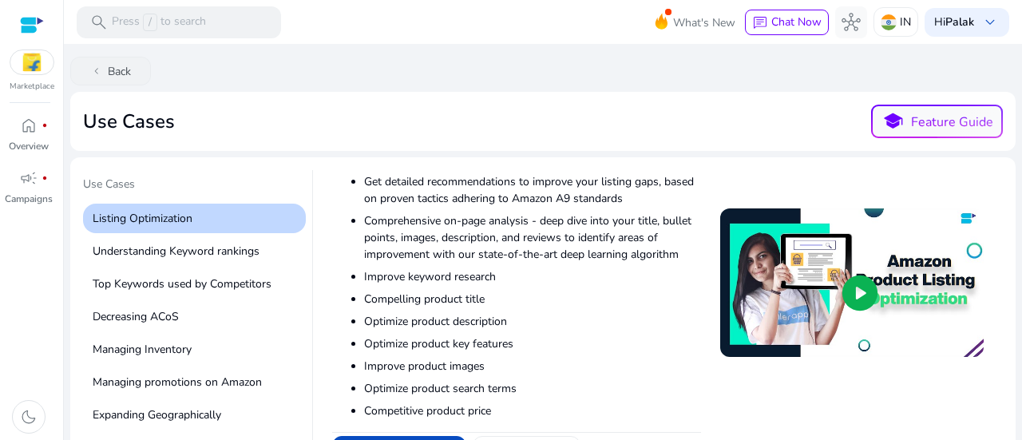
click at [96, 58] on button "chevron_left Back" at bounding box center [110, 71] width 81 height 29
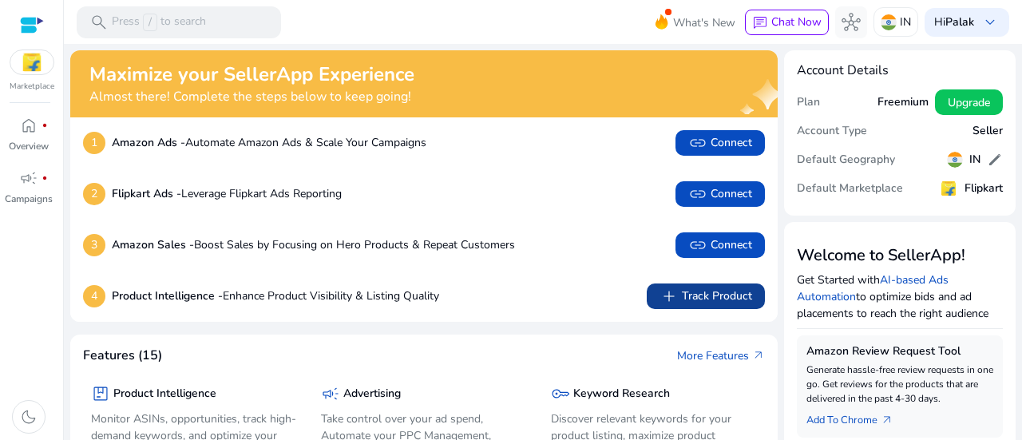
click at [736, 301] on span "add Track Product" at bounding box center [706, 296] width 93 height 19
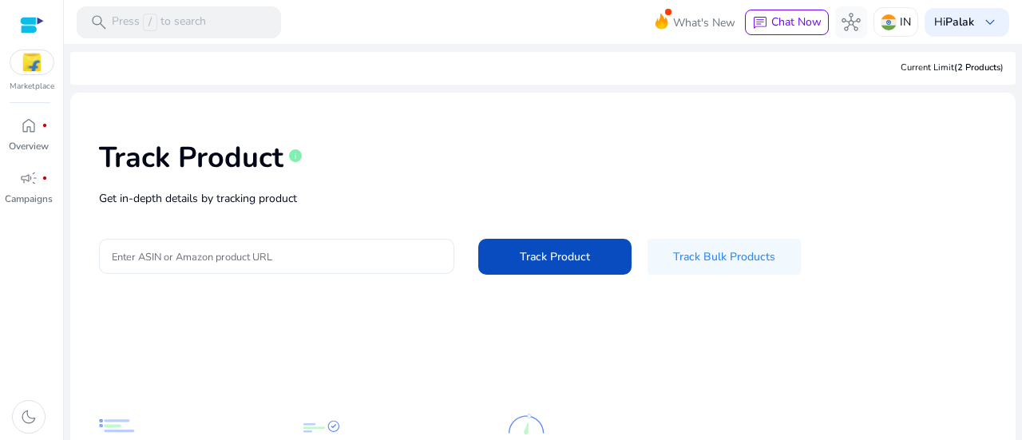
click at [280, 260] on input "Enter ASIN or Amazon product URL" at bounding box center [277, 257] width 330 height 18
